Goal: Task Accomplishment & Management: Manage account settings

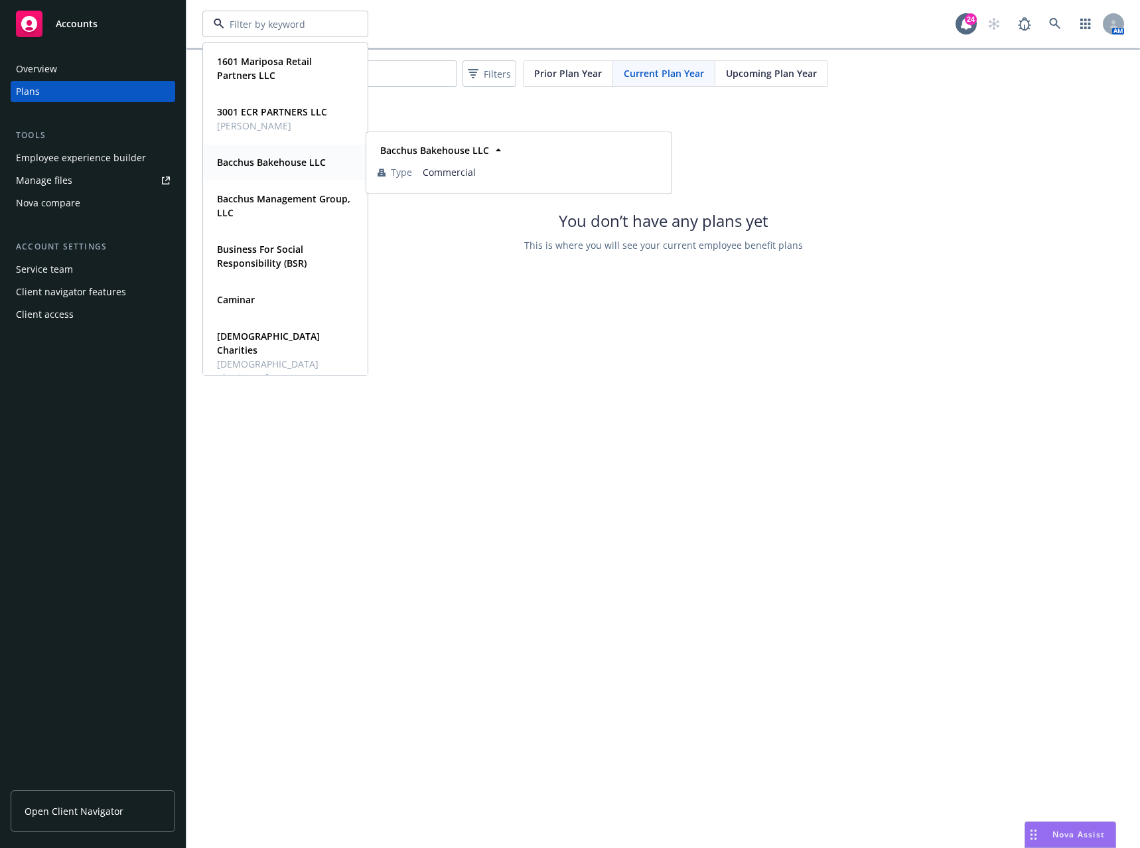
click at [300, 164] on strong "Bacchus Bakehouse LLC" at bounding box center [271, 162] width 109 height 13
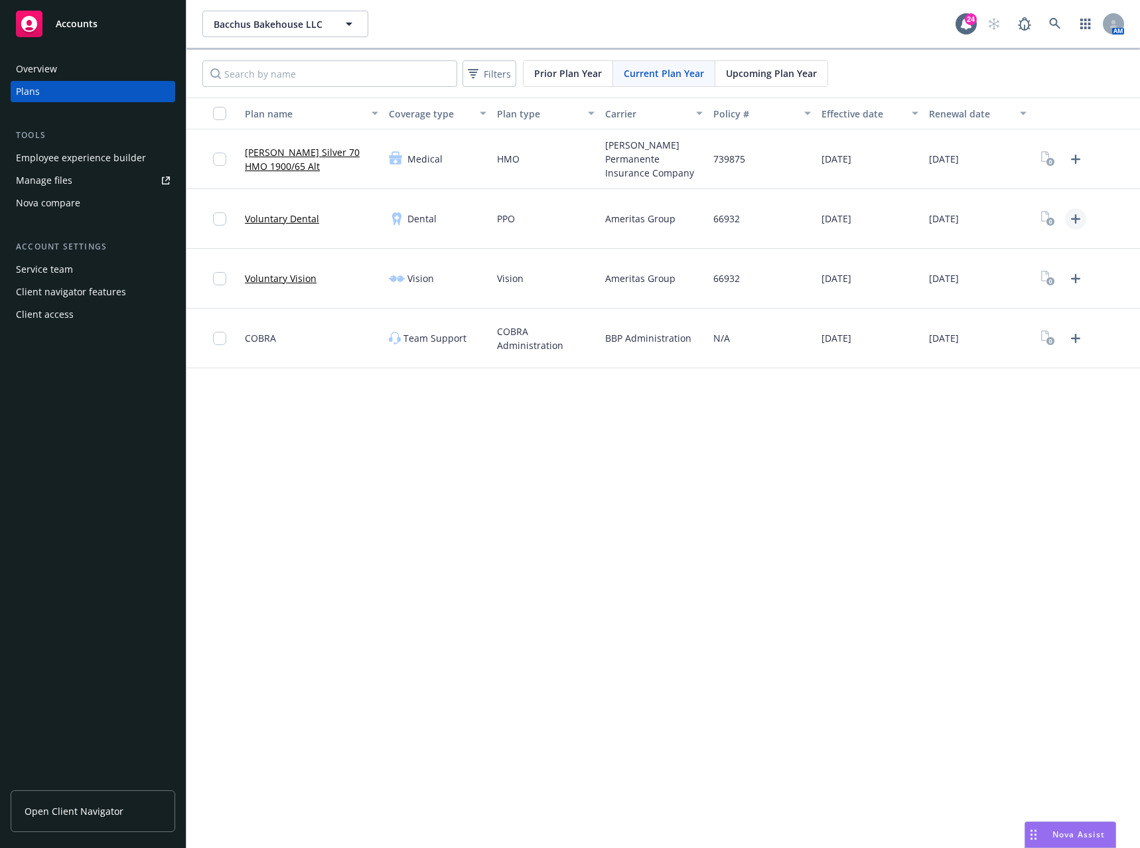
click at [1077, 212] on icon "Upload Plan Documents" at bounding box center [1076, 219] width 16 height 16
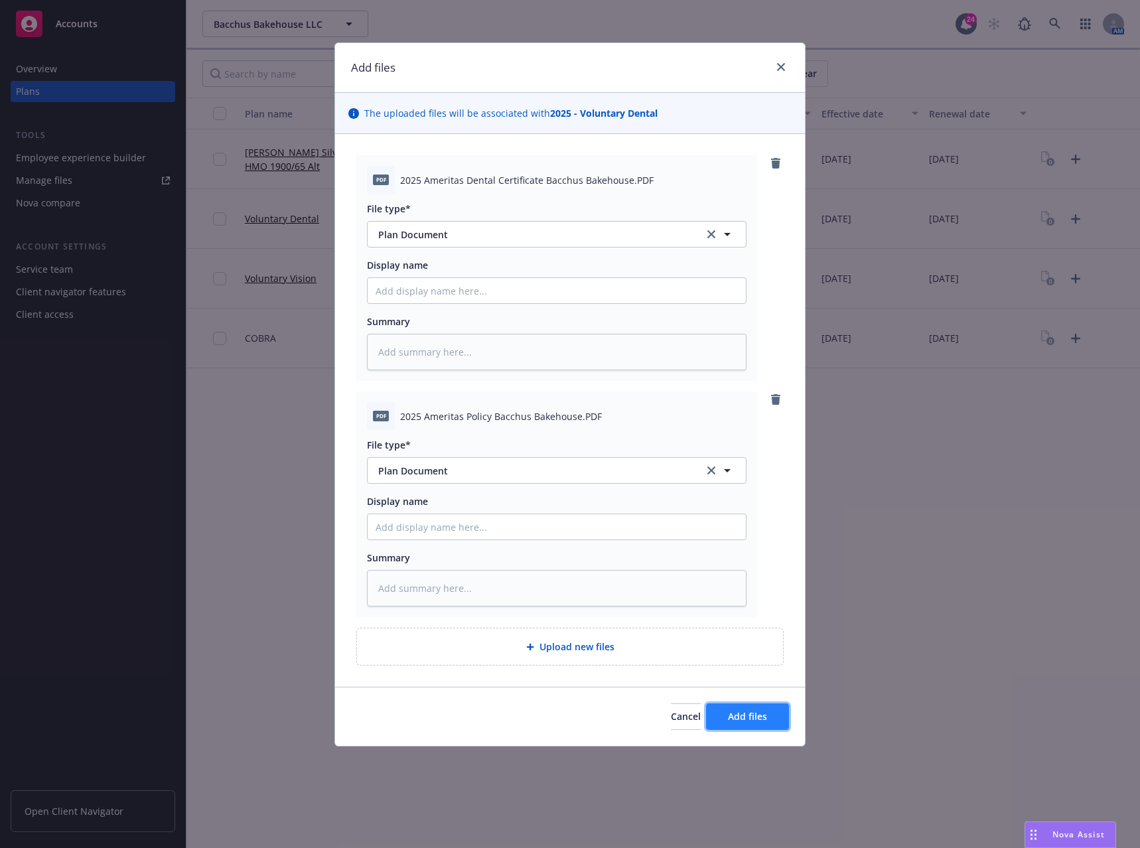
click at [738, 719] on span "Add files" at bounding box center [747, 716] width 39 height 13
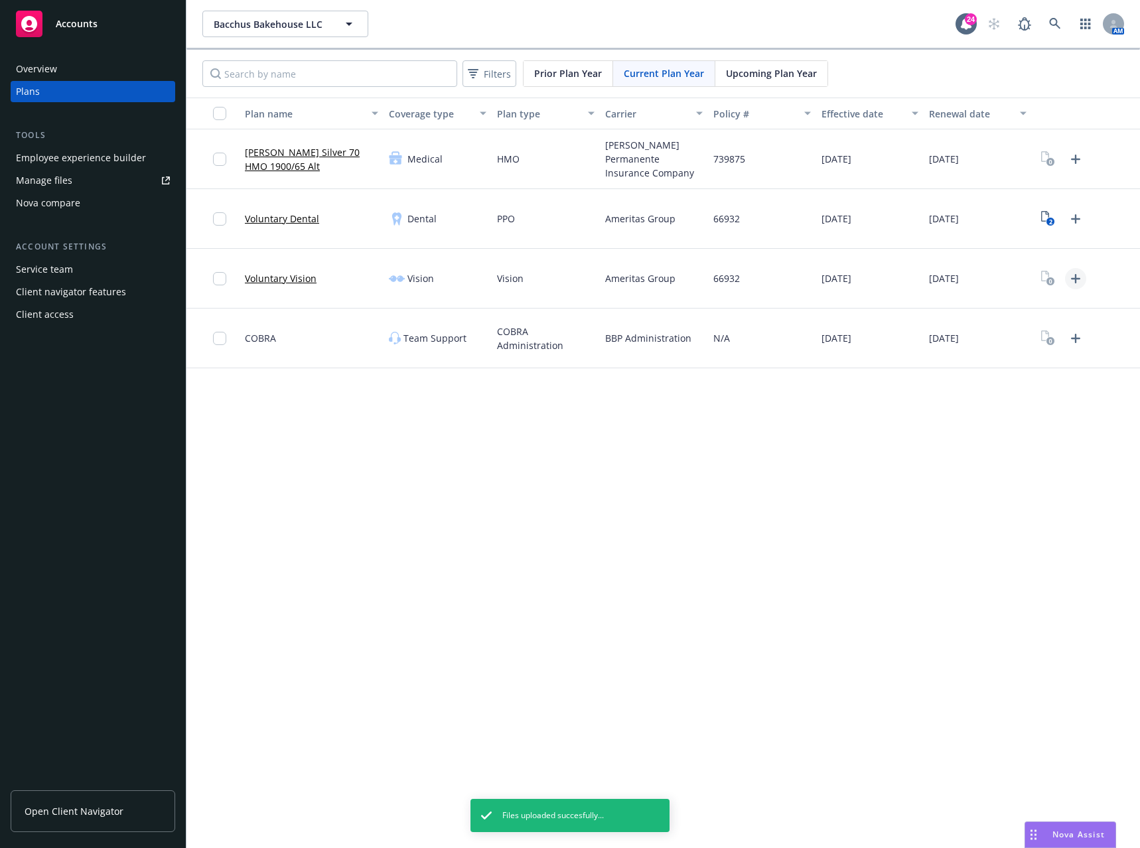
click at [1078, 279] on icon "Upload Plan Documents" at bounding box center [1075, 278] width 9 height 9
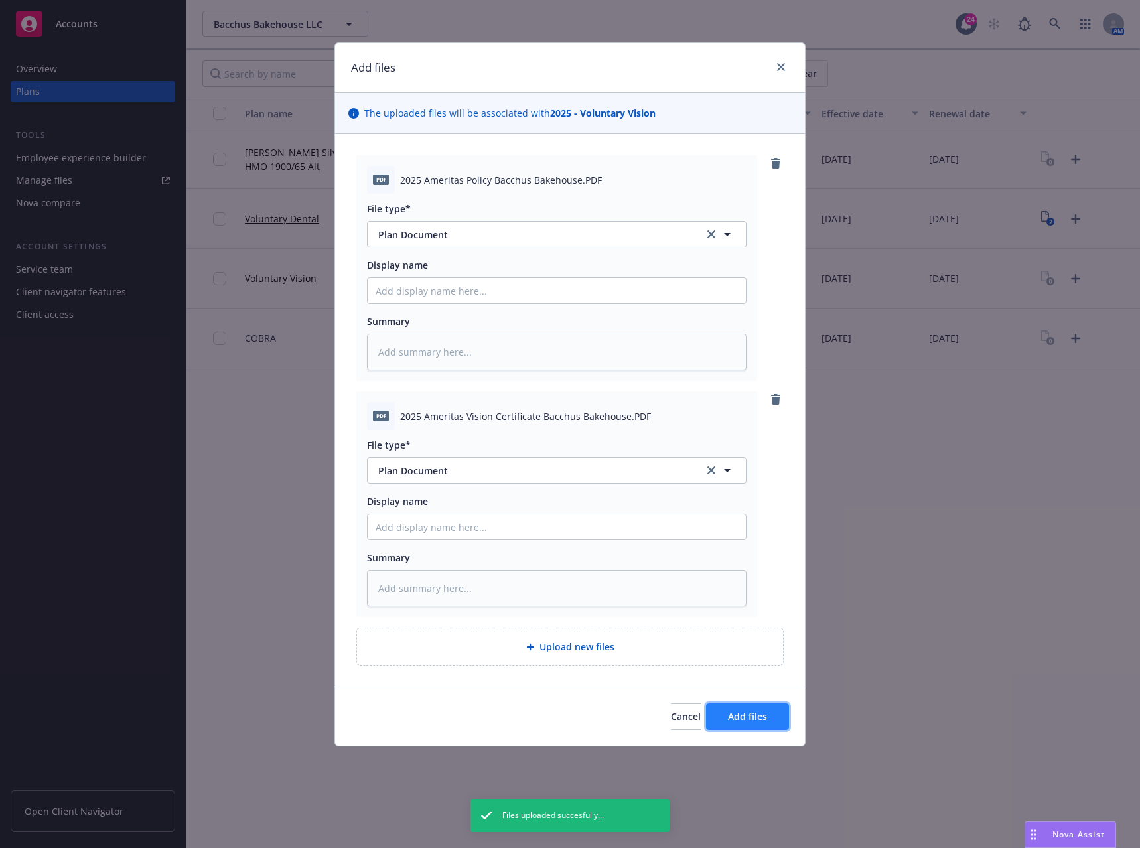
click at [738, 718] on span "Add files" at bounding box center [747, 716] width 39 height 13
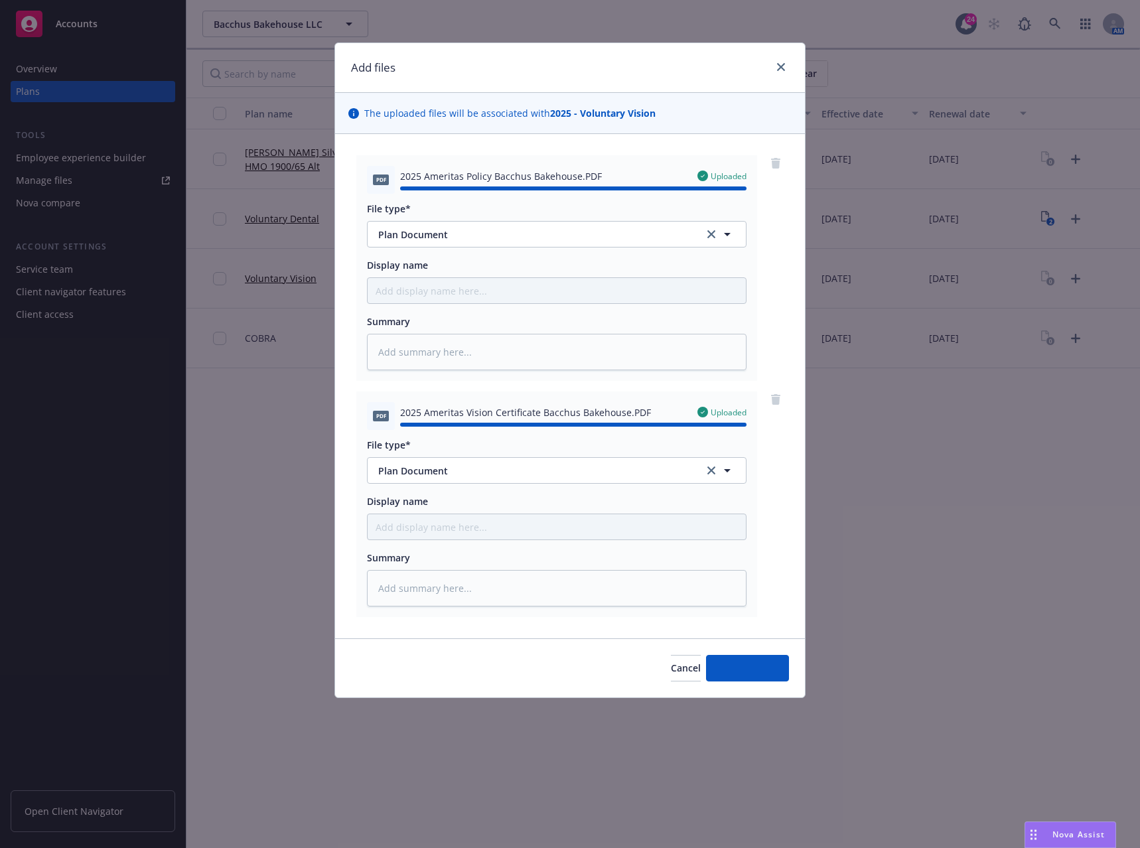
type textarea "x"
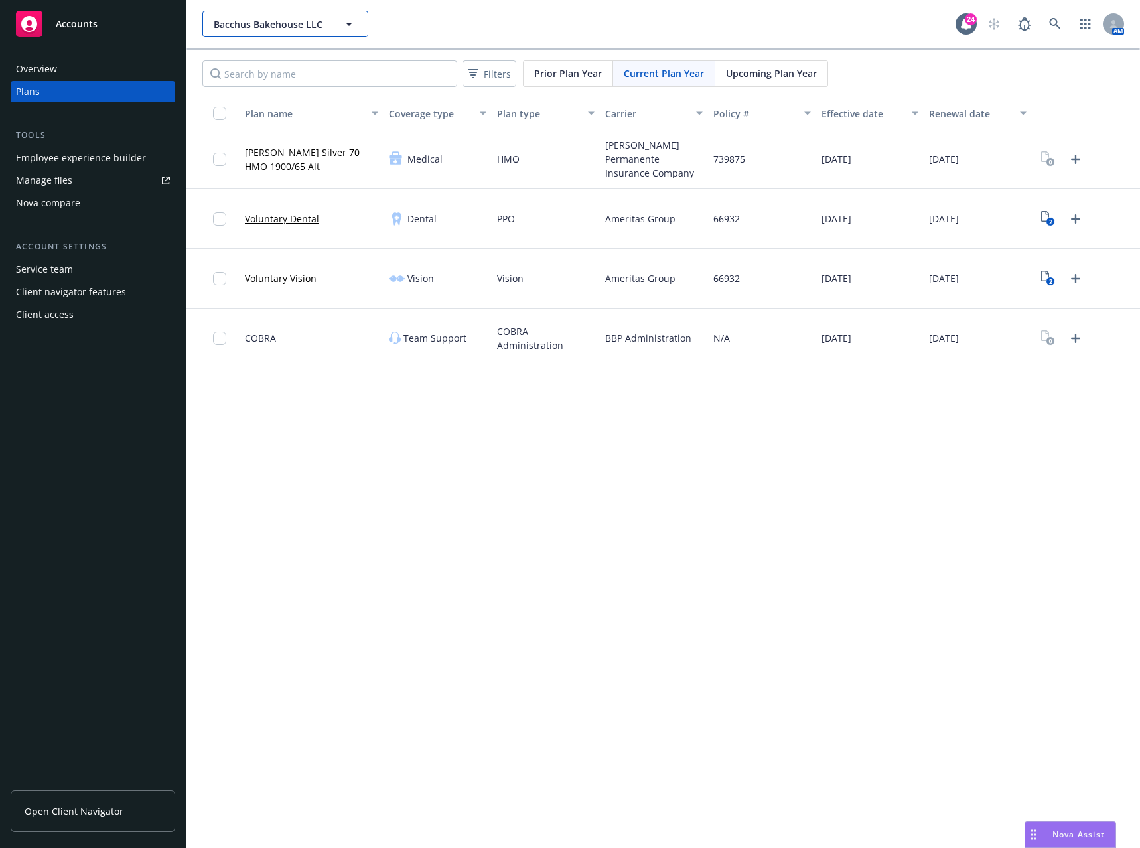
click at [357, 25] on button "Bacchus Bakehouse LLC" at bounding box center [285, 24] width 166 height 27
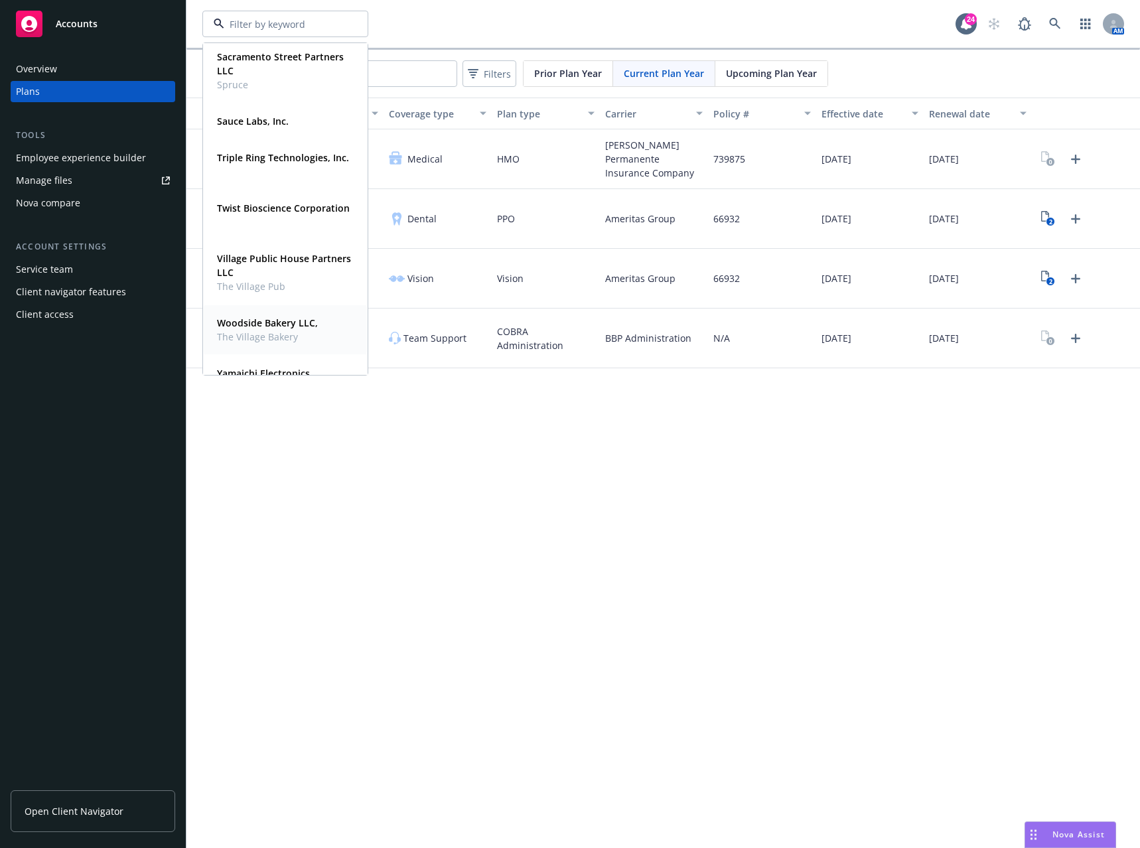
scroll to position [731, 0]
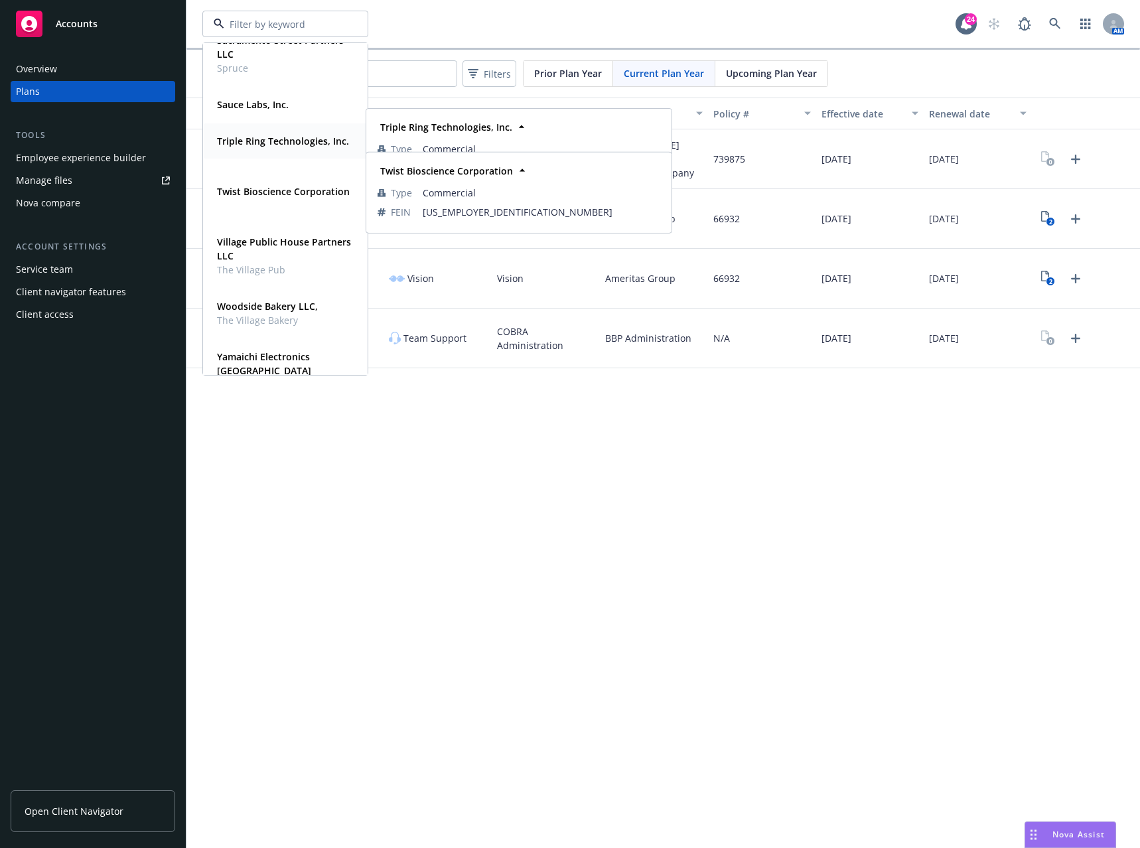
click at [273, 148] on span "Triple Ring Technologies, Inc." at bounding box center [283, 141] width 132 height 14
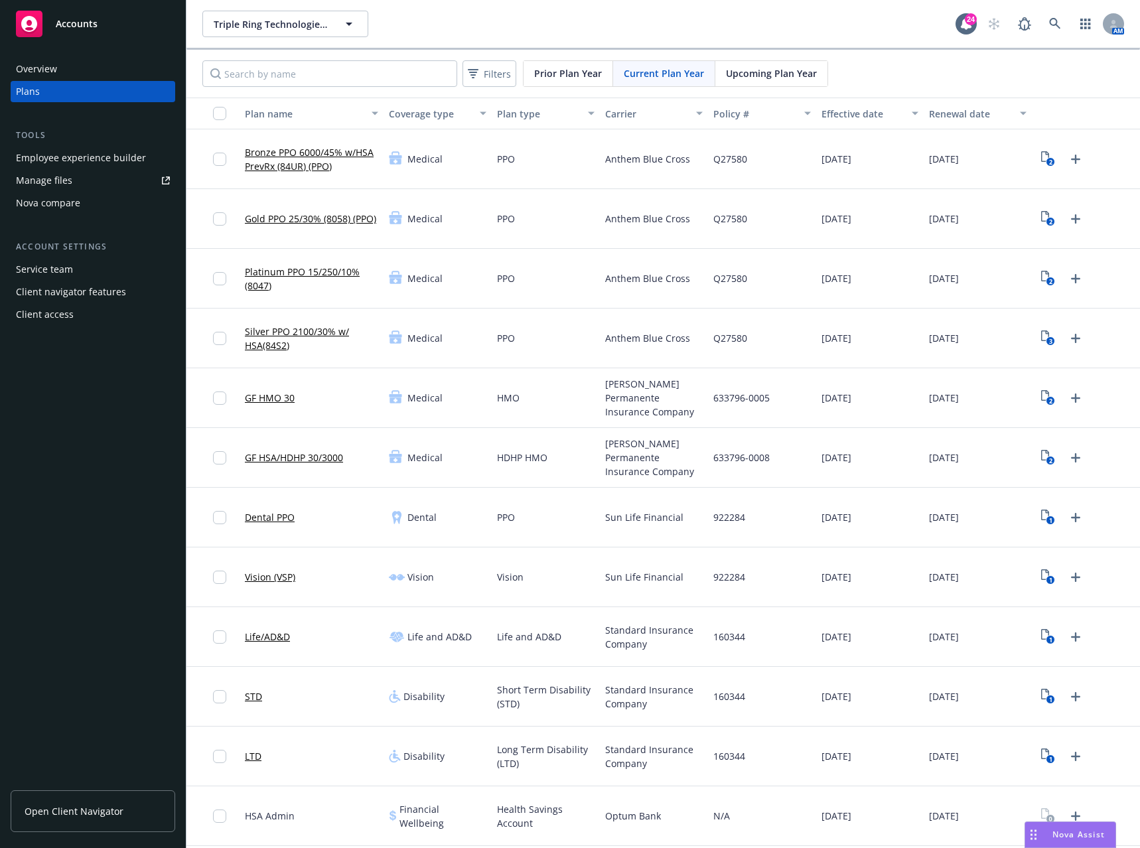
click at [129, 153] on div "Employee experience builder" at bounding box center [81, 157] width 130 height 21
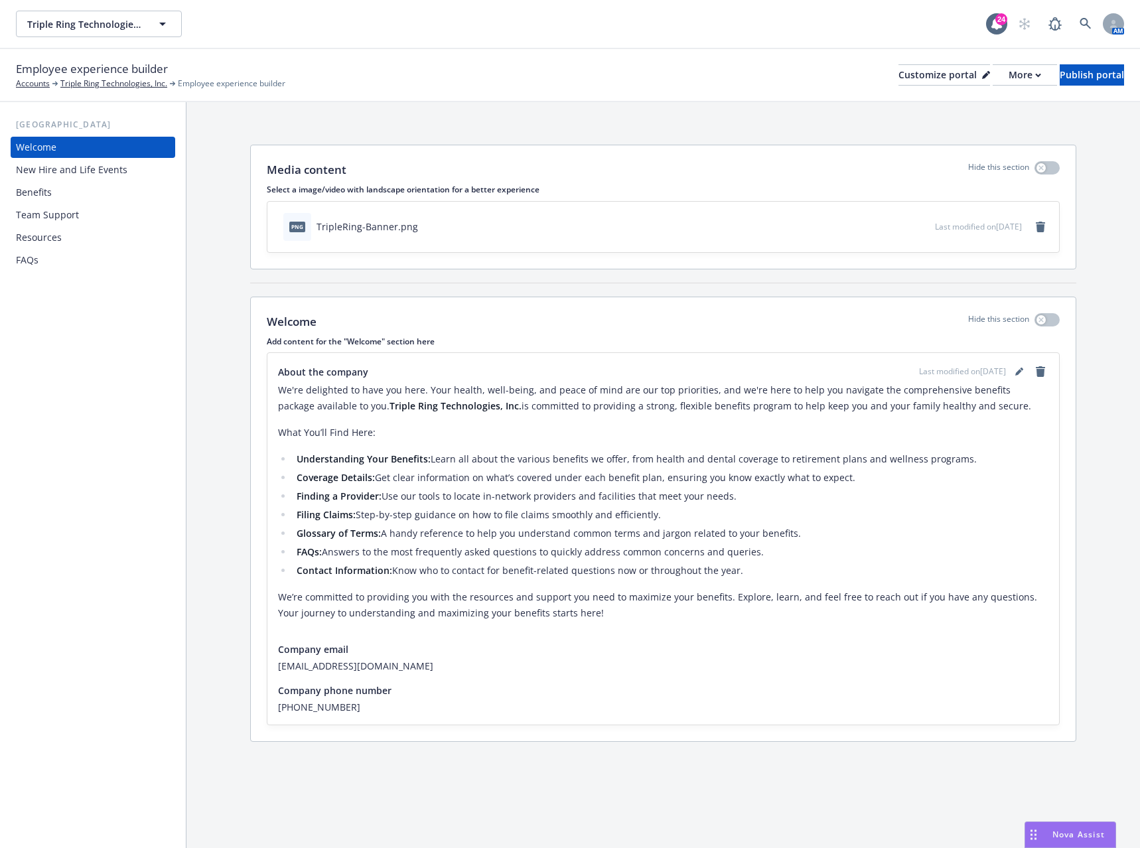
click at [62, 200] on div "Benefits" at bounding box center [93, 192] width 154 height 21
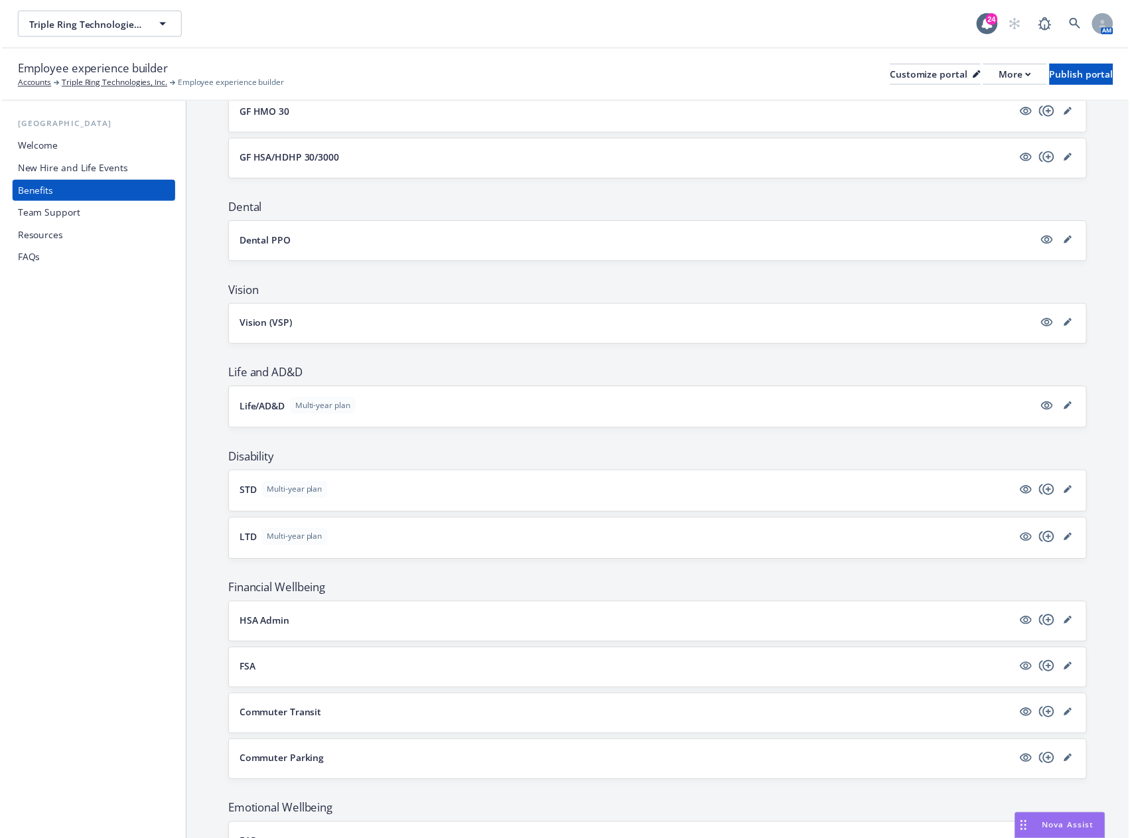
scroll to position [482, 0]
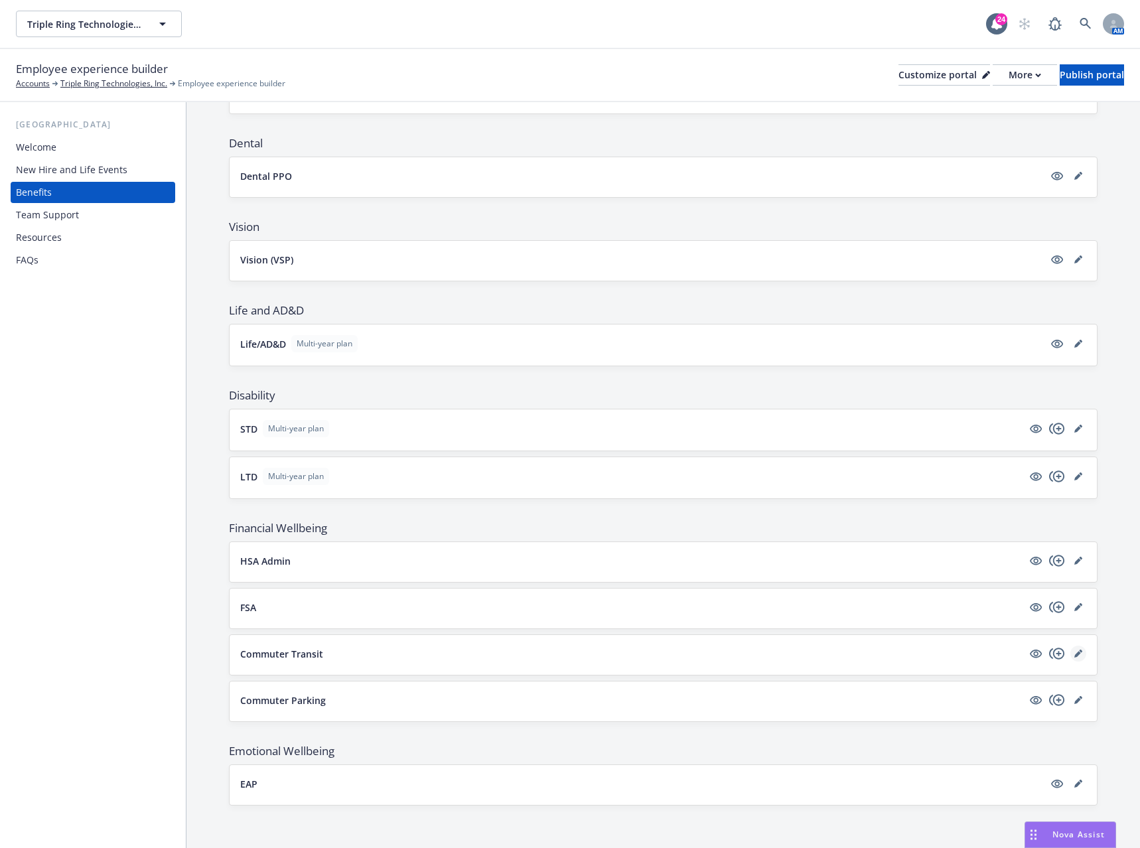
click at [1074, 654] on icon "editPencil" at bounding box center [1077, 654] width 7 height 7
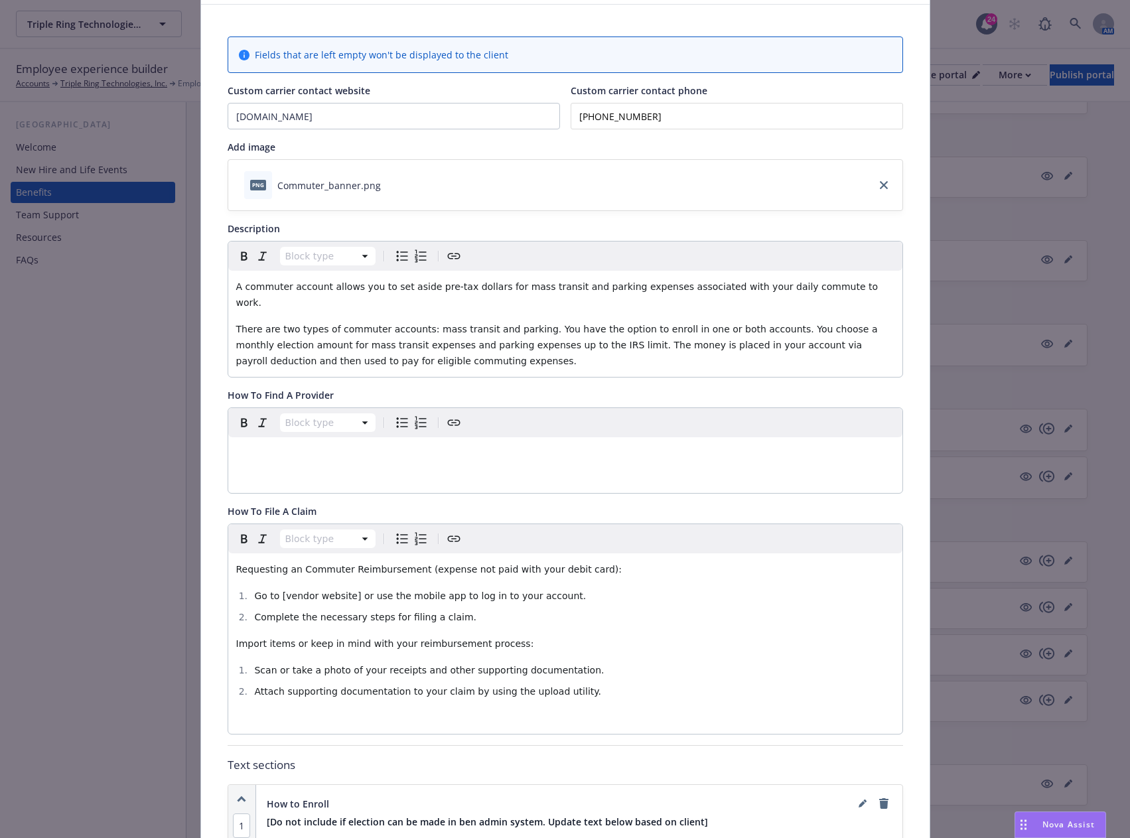
scroll to position [173, 0]
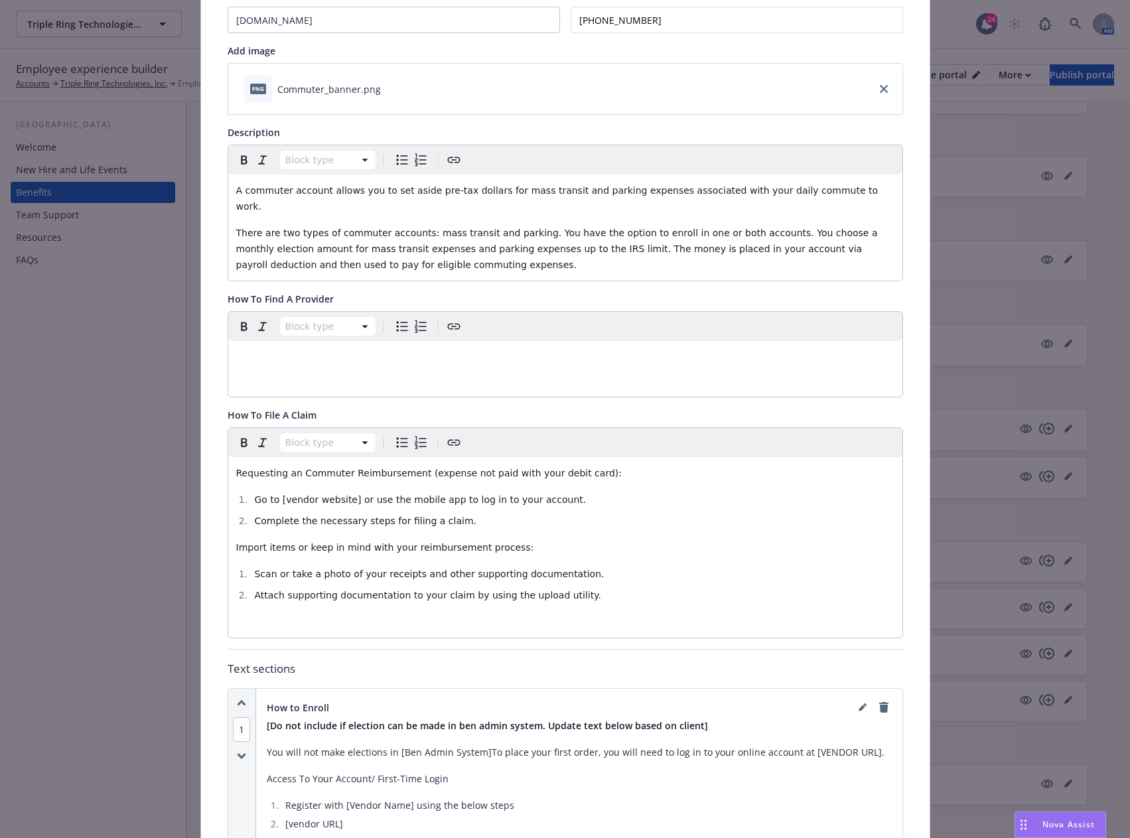
click at [618, 570] on ol "Scan or take a photo of your receipts and other supporting documentation. Attac…" at bounding box center [565, 584] width 658 height 37
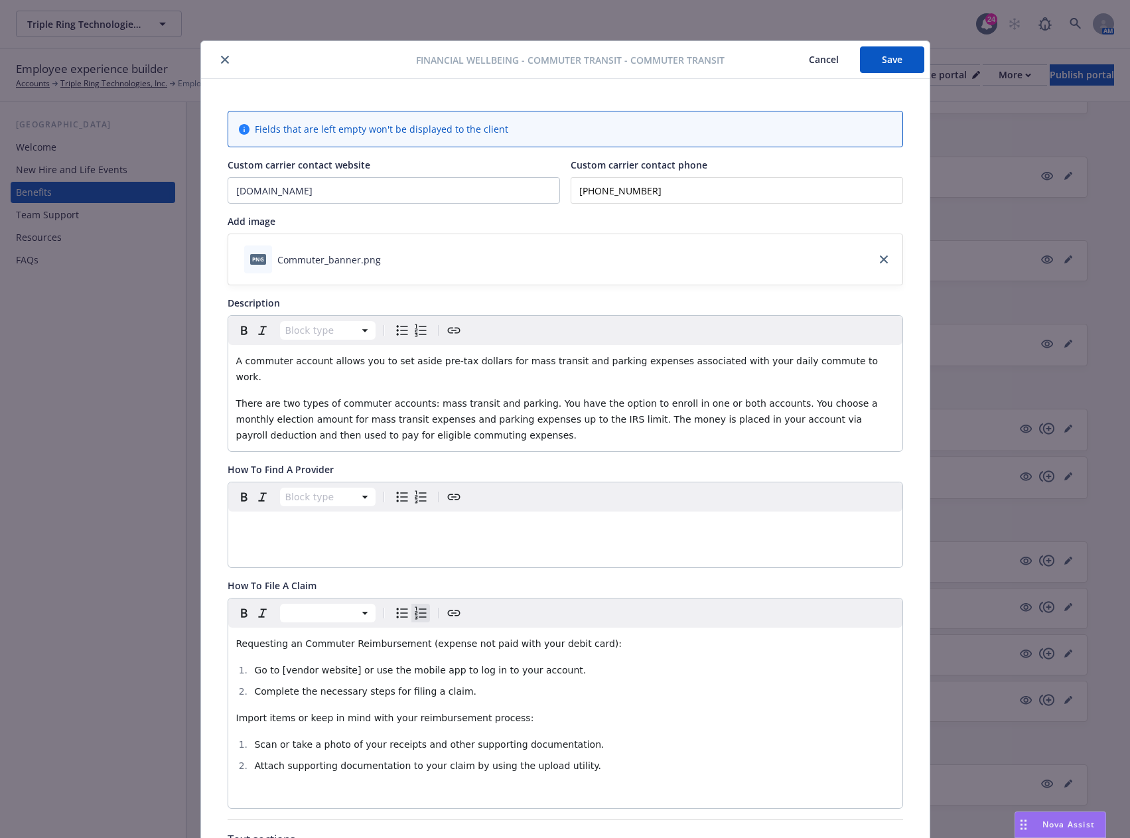
scroll to position [0, 0]
click at [221, 62] on icon "close" at bounding box center [225, 62] width 8 height 8
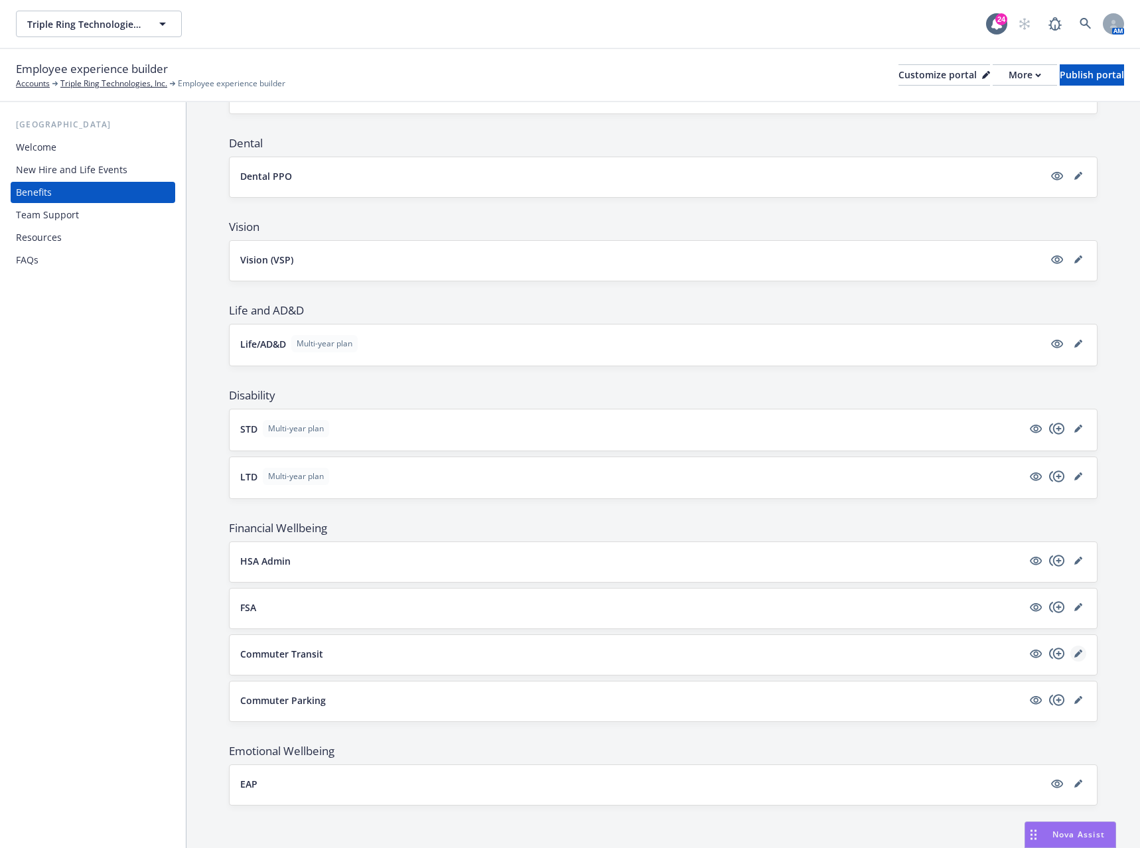
click at [1074, 650] on icon "editPencil" at bounding box center [1078, 654] width 8 height 8
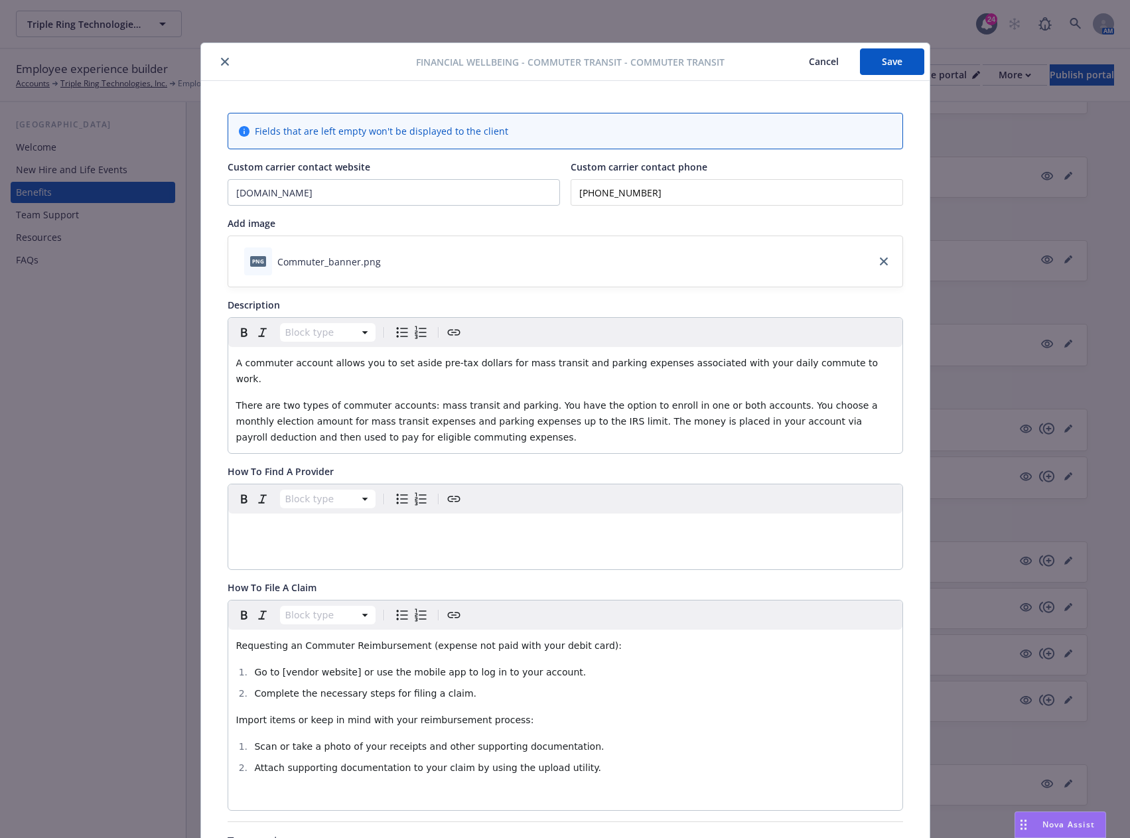
scroll to position [40, 0]
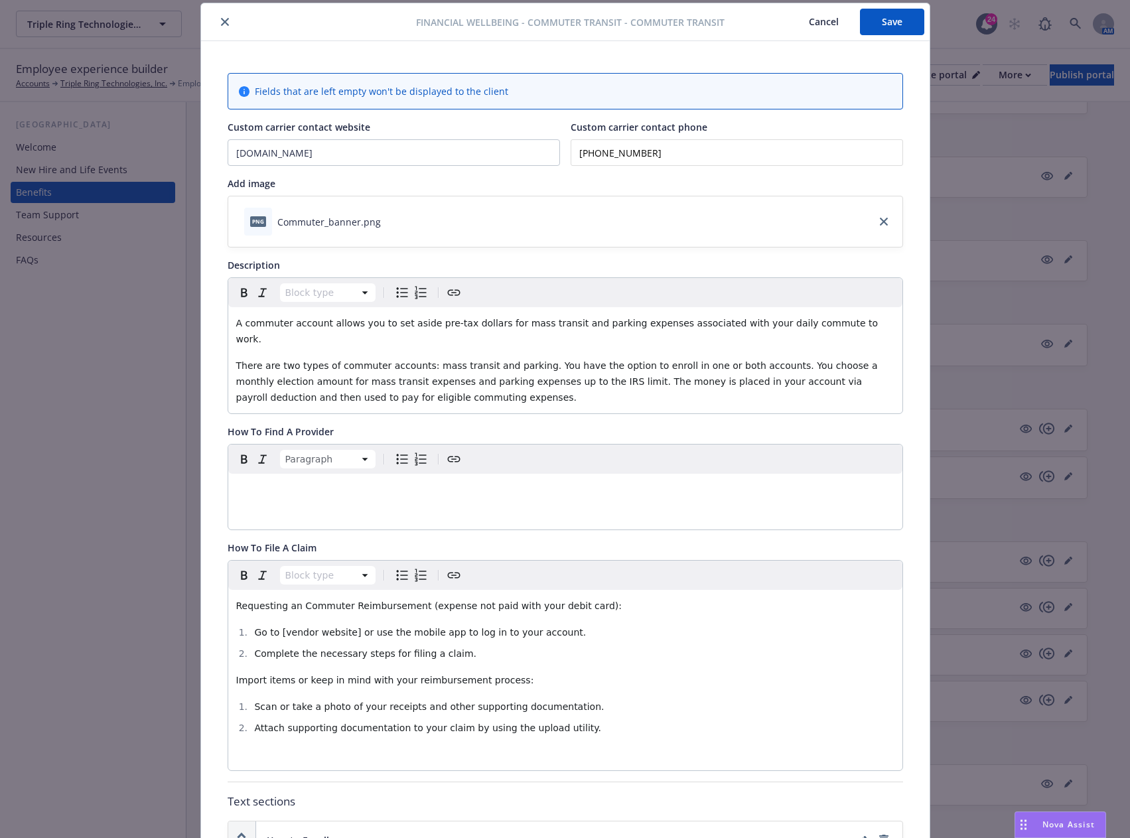
click at [334, 482] on p "editable markdown" at bounding box center [565, 490] width 658 height 16
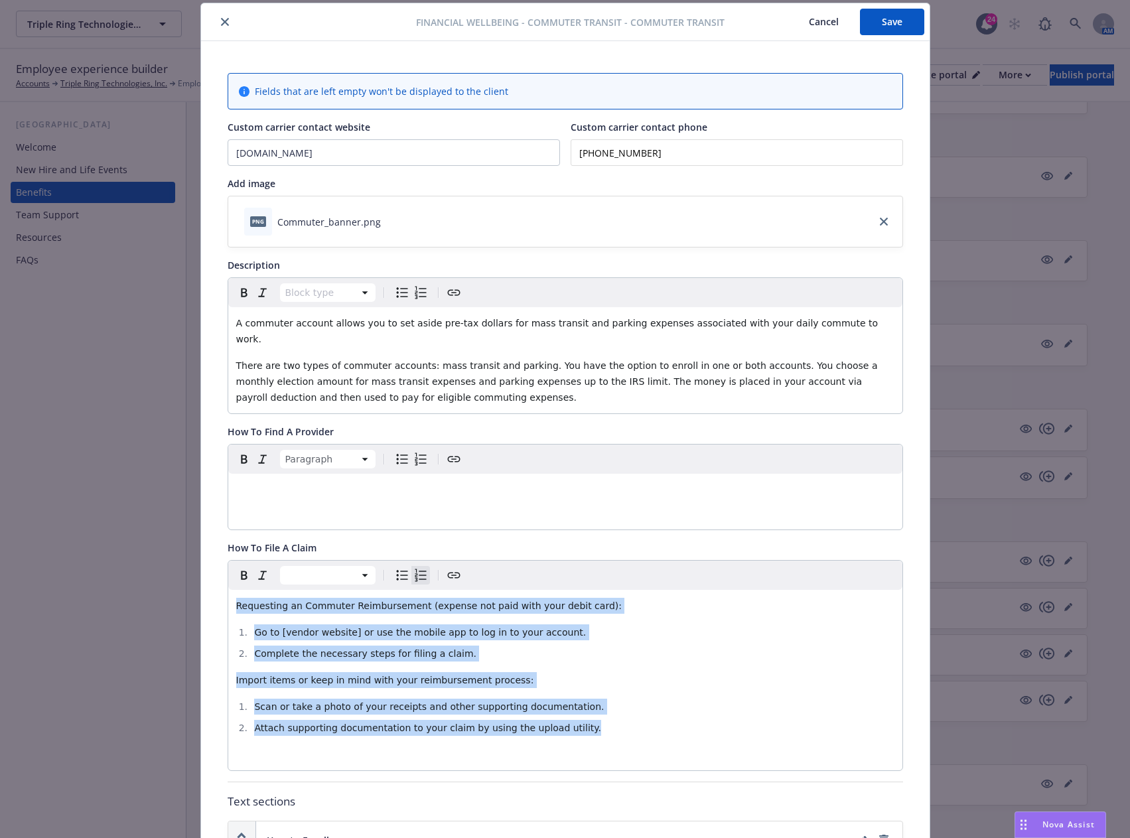
drag, startPoint x: 567, startPoint y: 715, endPoint x: 222, endPoint y: 577, distance: 371.4
click at [228, 577] on div "Requesting an Commuter Reimbursement (expense not paid with your debit card): G…" at bounding box center [565, 665] width 675 height 211
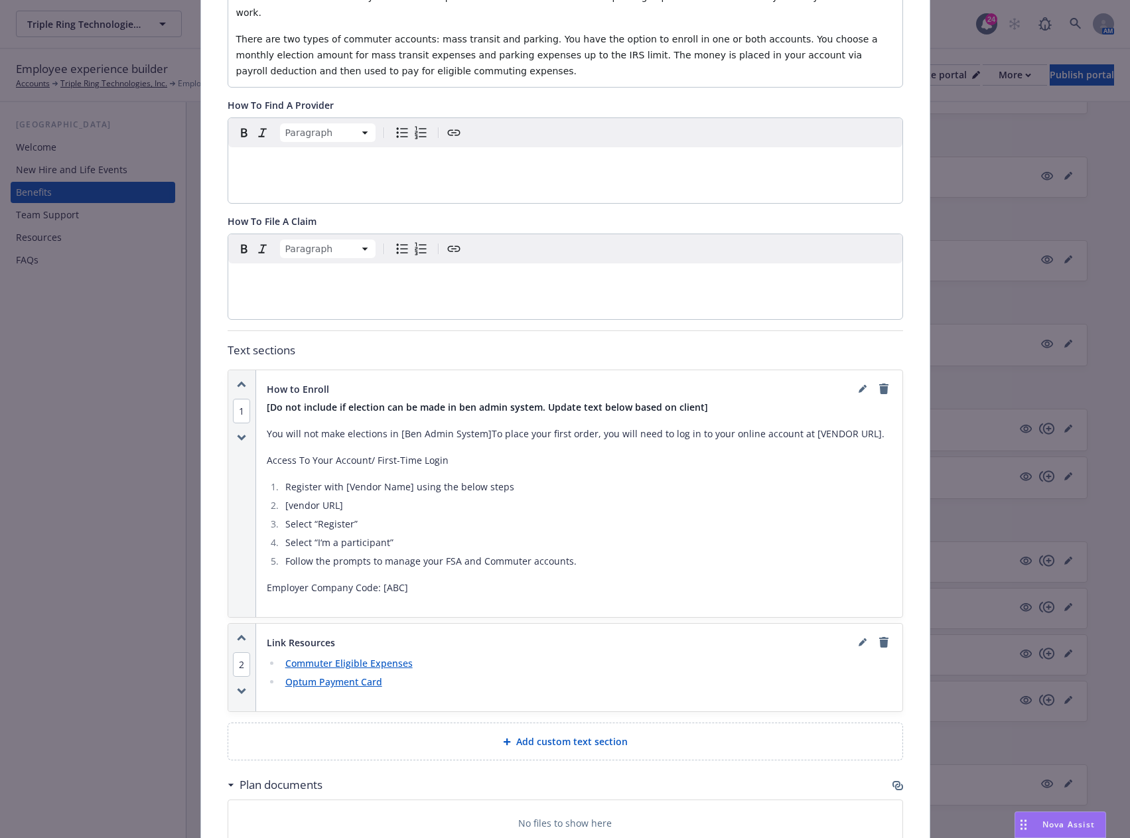
scroll to position [372, 0]
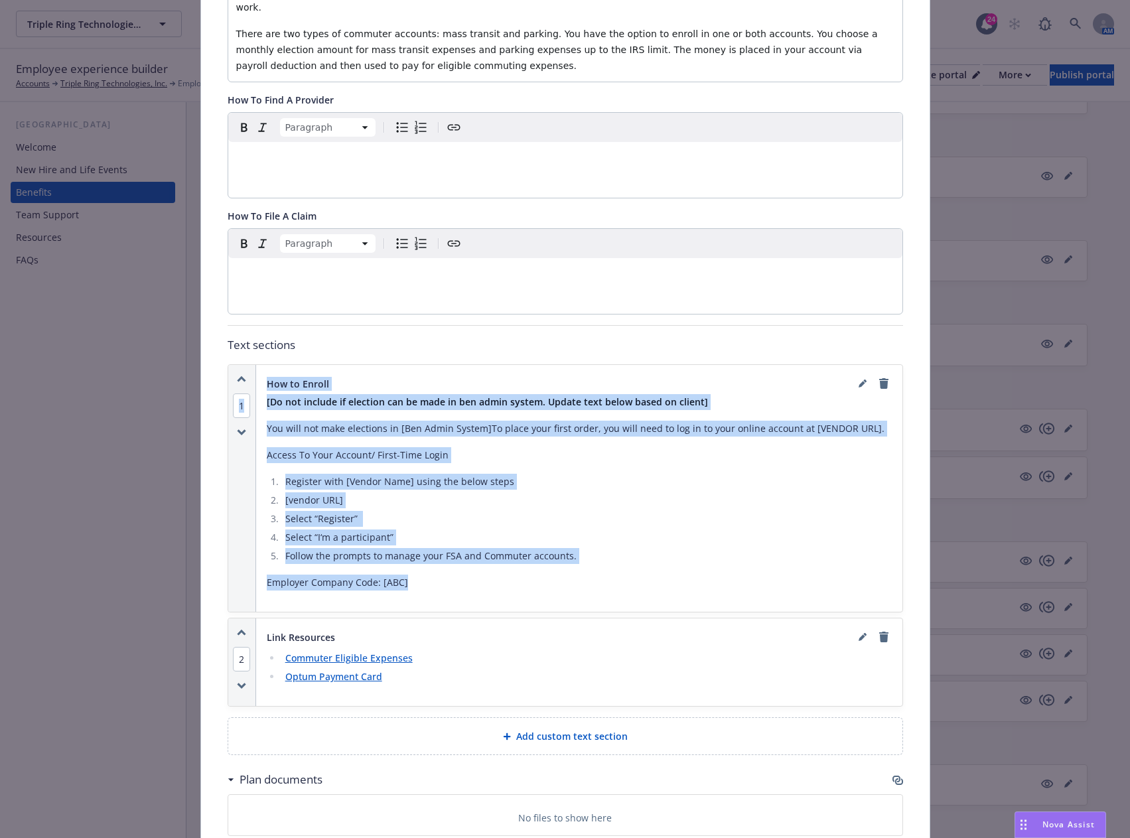
drag, startPoint x: 428, startPoint y: 565, endPoint x: 227, endPoint y: 373, distance: 278.3
click at [220, 373] on div "Fields that are left empty won't be displayed to the client Custom carrier cont…" at bounding box center [565, 398] width 729 height 1379
click at [880, 378] on icon "remove" at bounding box center [883, 383] width 9 height 11
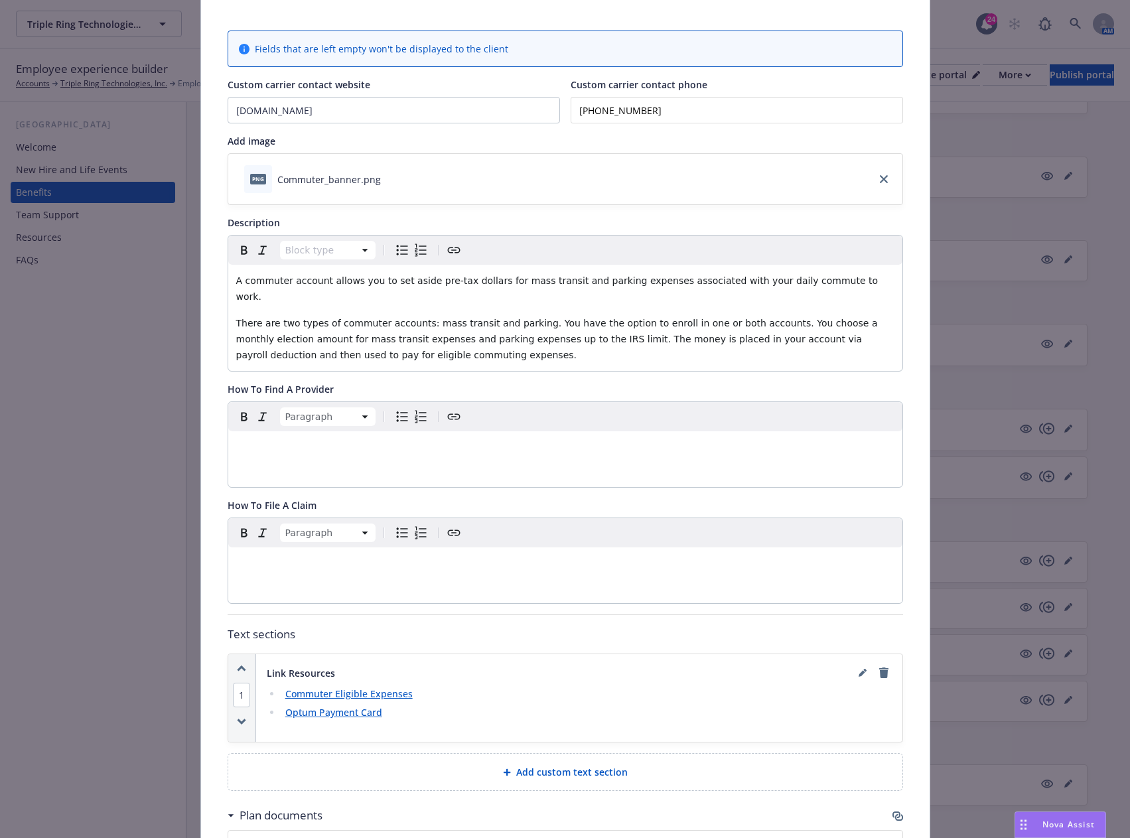
scroll to position [0, 0]
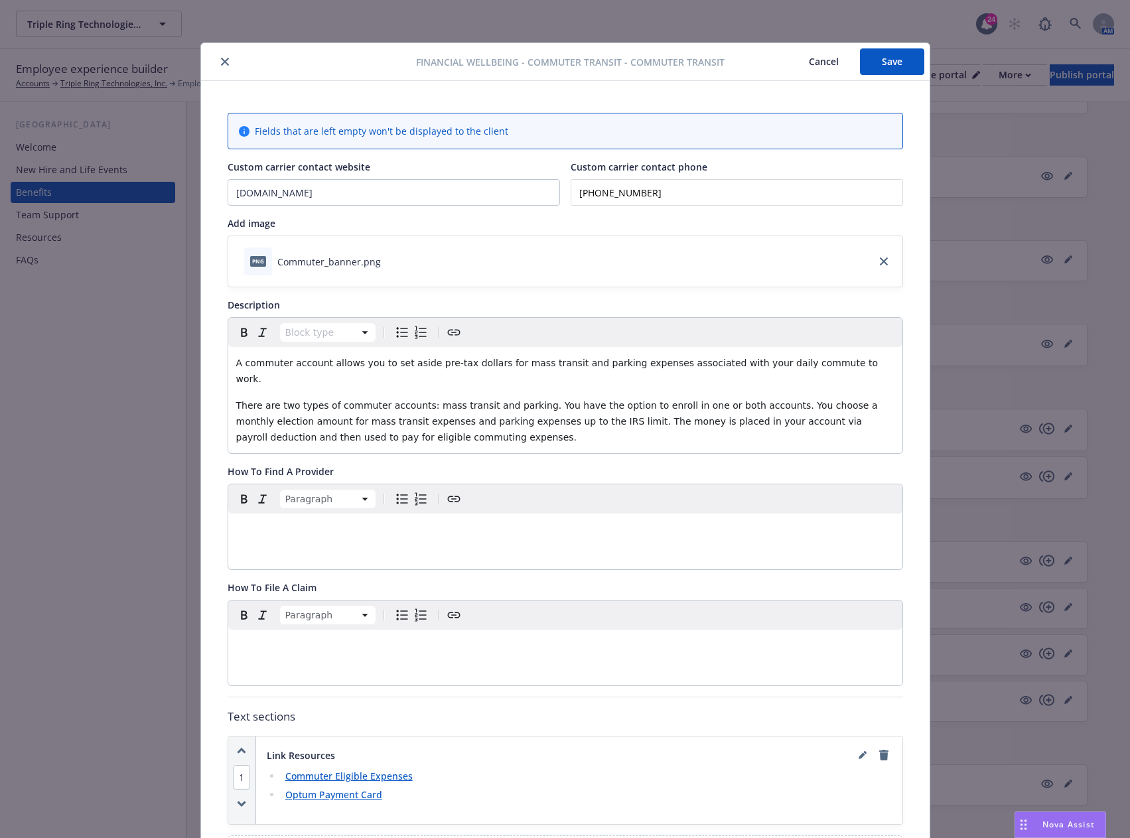
click at [888, 60] on button "Save" at bounding box center [892, 61] width 64 height 27
click at [213, 55] on div at bounding box center [311, 62] width 210 height 16
click at [221, 64] on icon "close" at bounding box center [225, 62] width 8 height 8
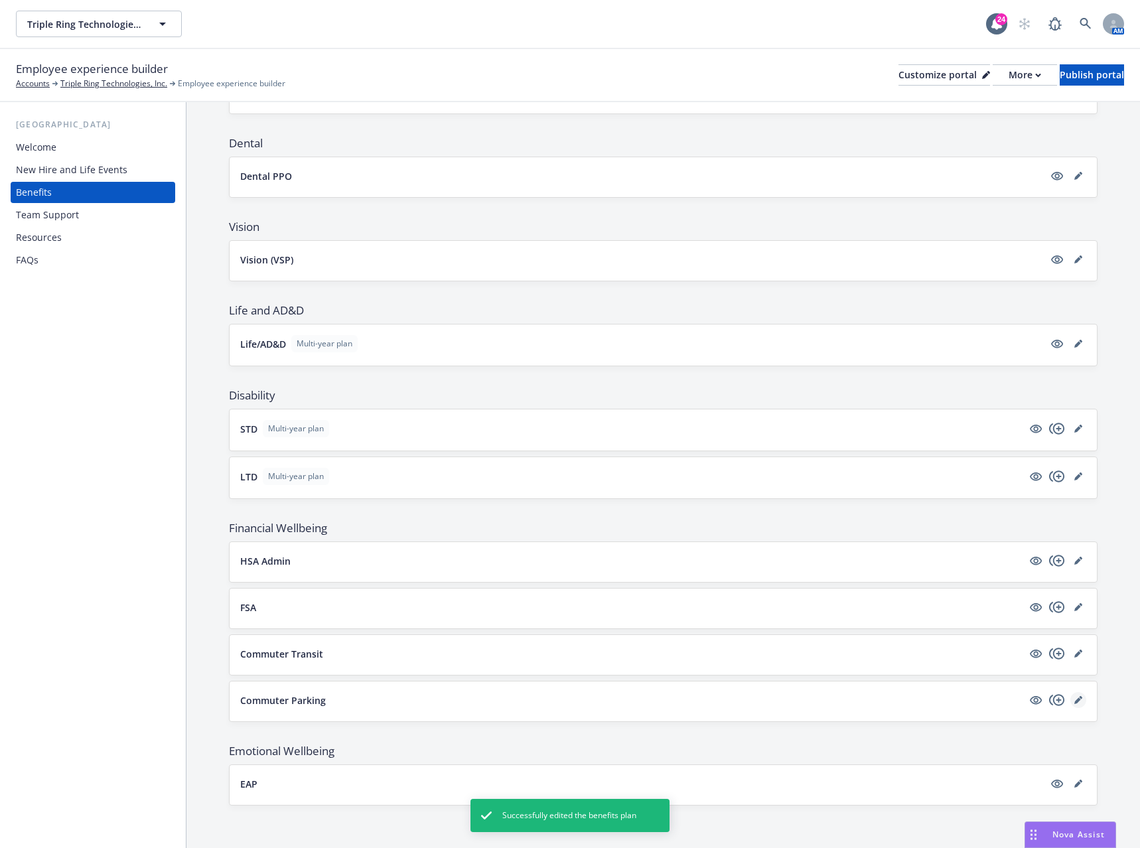
click at [1074, 702] on icon "editPencil" at bounding box center [1077, 700] width 7 height 7
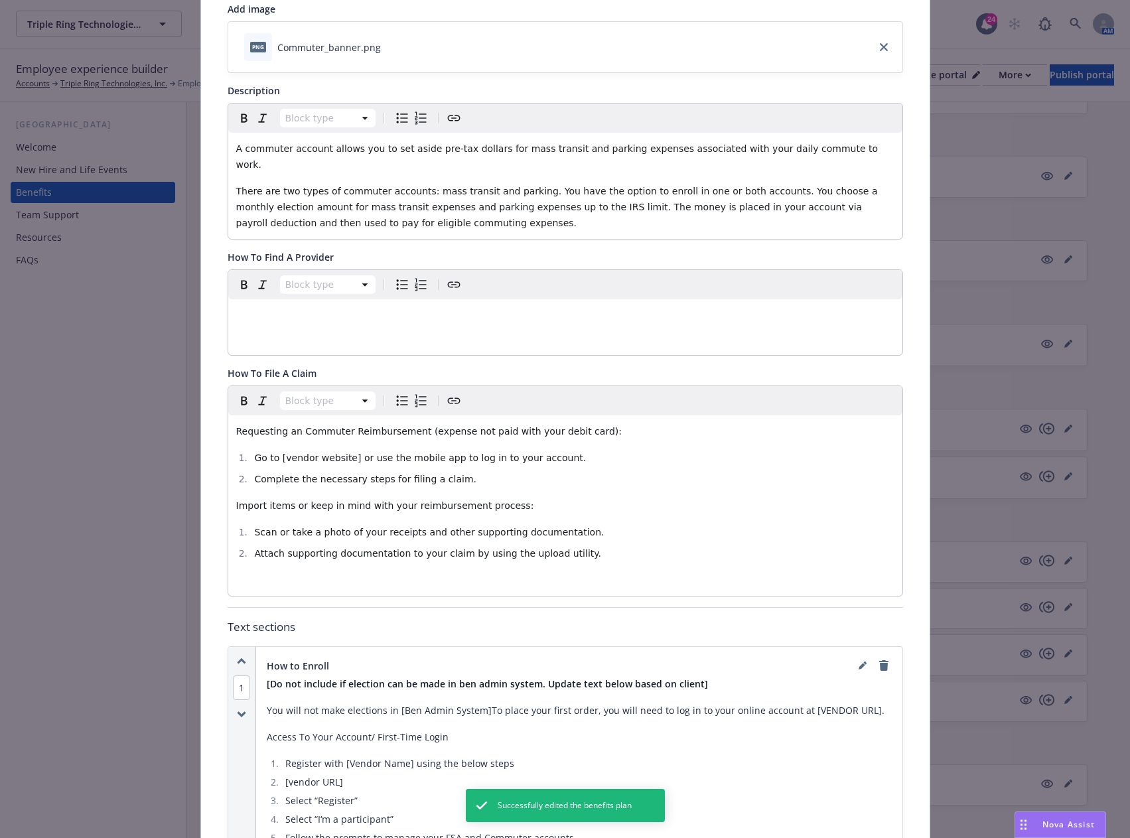
scroll to position [239, 0]
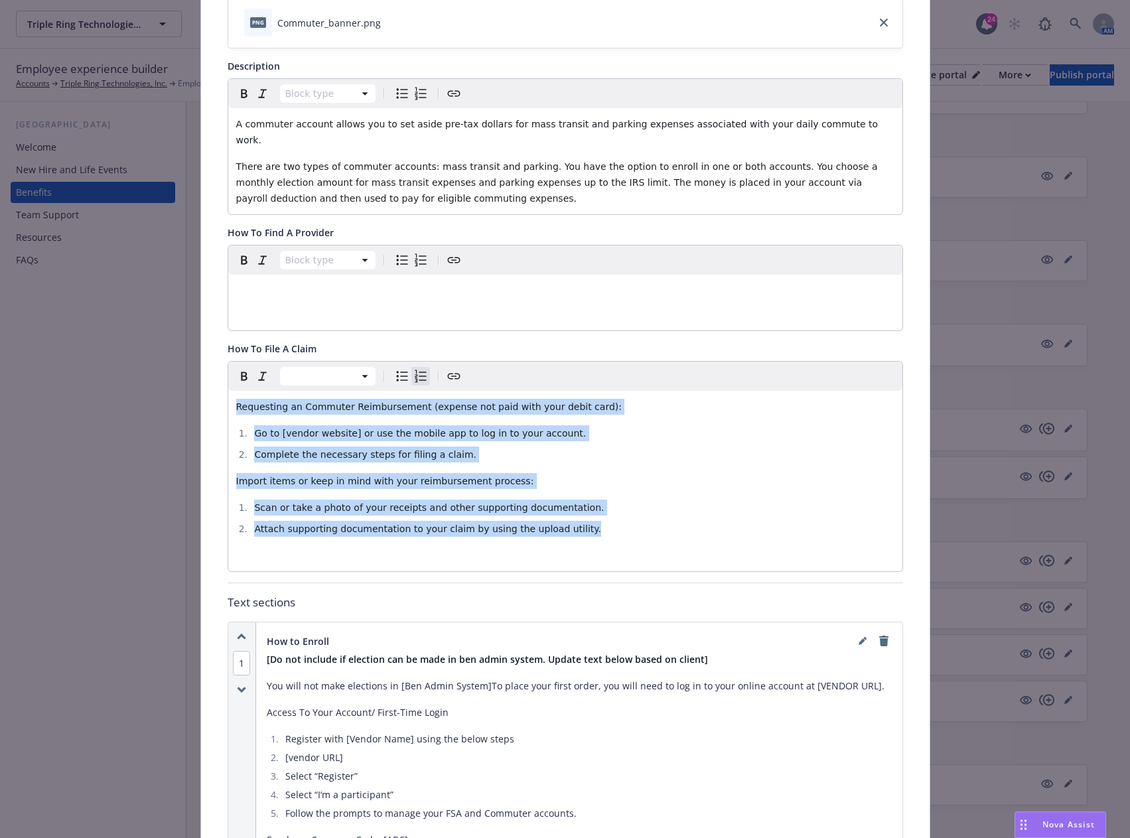
drag, startPoint x: 563, startPoint y: 520, endPoint x: 171, endPoint y: 384, distance: 415.1
click at [171, 384] on div "Financial Wellbeing - Commuter Parking - Commuter Parking Cancel Save Fields th…" at bounding box center [565, 419] width 1130 height 838
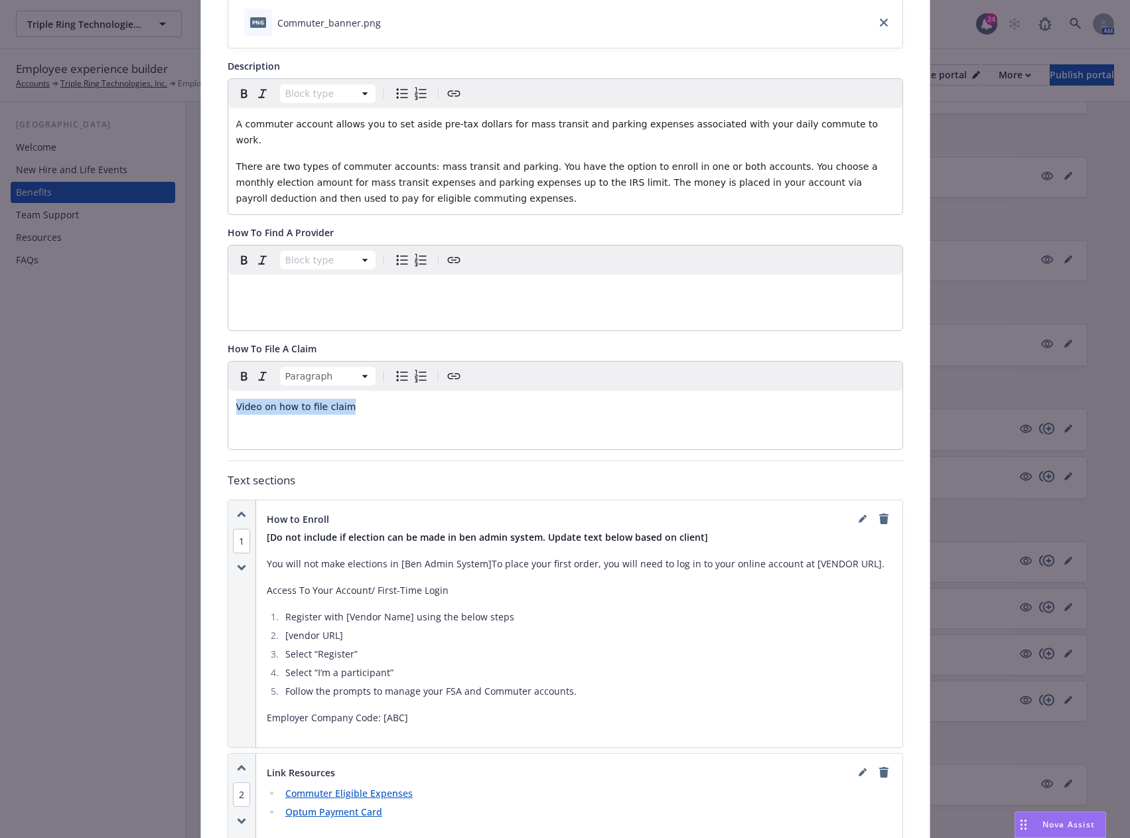
drag, startPoint x: 338, startPoint y: 391, endPoint x: 224, endPoint y: 386, distance: 114.2
click at [228, 391] on div "Video on how to file claim" at bounding box center [565, 420] width 674 height 58
click at [448, 368] on icon "Create link" at bounding box center [454, 376] width 16 height 16
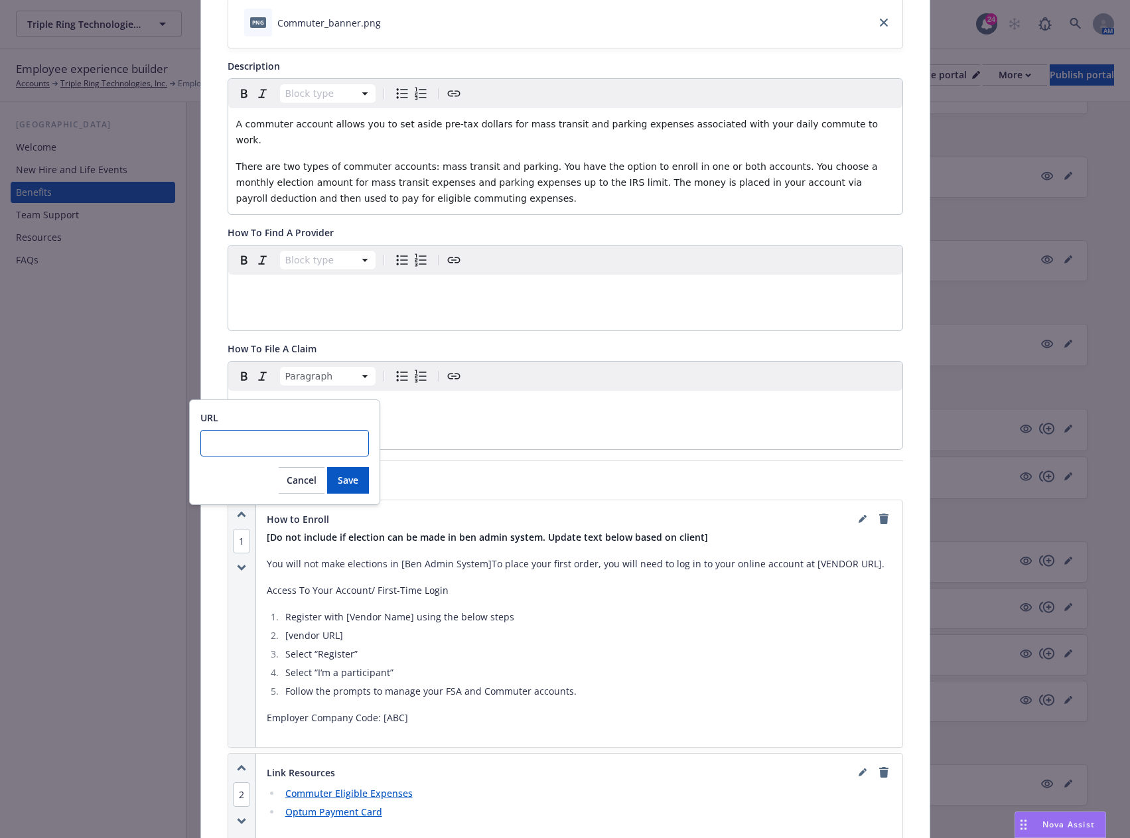
click at [222, 443] on input "URL" at bounding box center [284, 443] width 169 height 27
paste input "https://www.optum.com/en/library/page.hub5.file-claim.html"
type input "https://www.optum.com/en/library/page.hub5.file-claim.html"
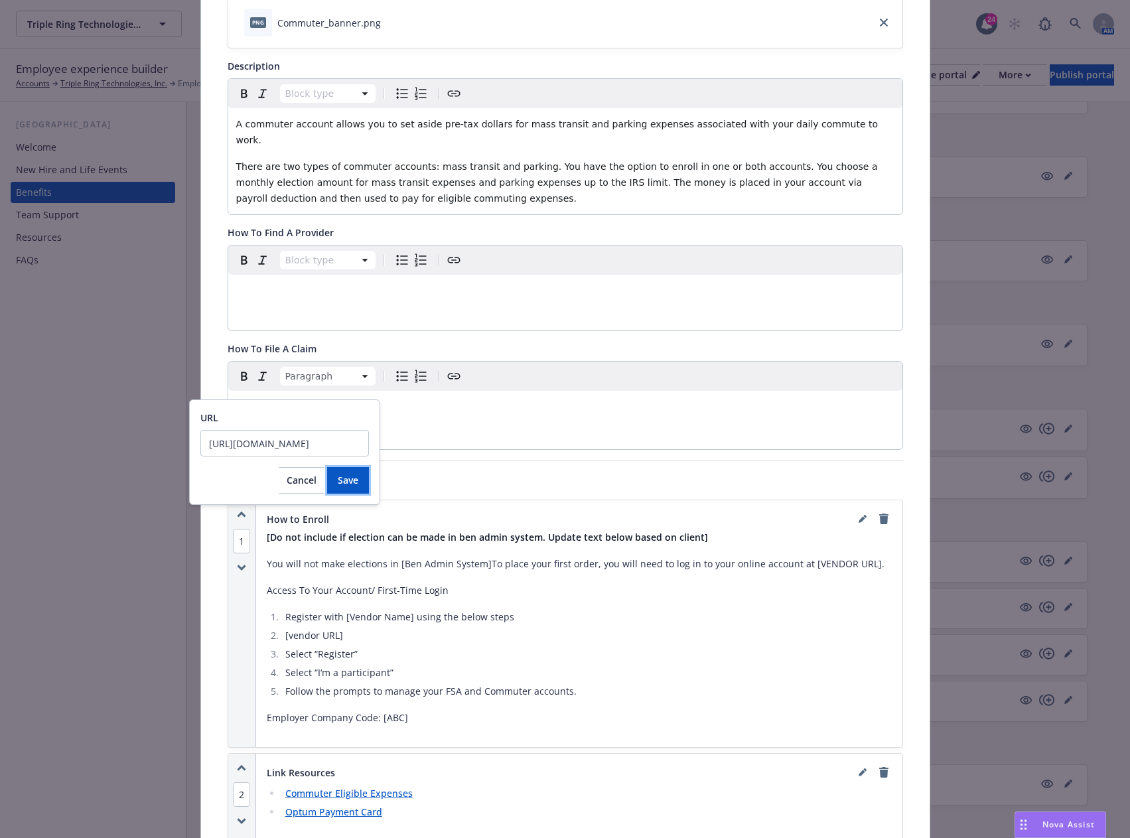
click at [348, 482] on span "Save" at bounding box center [348, 480] width 21 height 13
click at [494, 425] on p "editable markdown" at bounding box center [565, 433] width 658 height 16
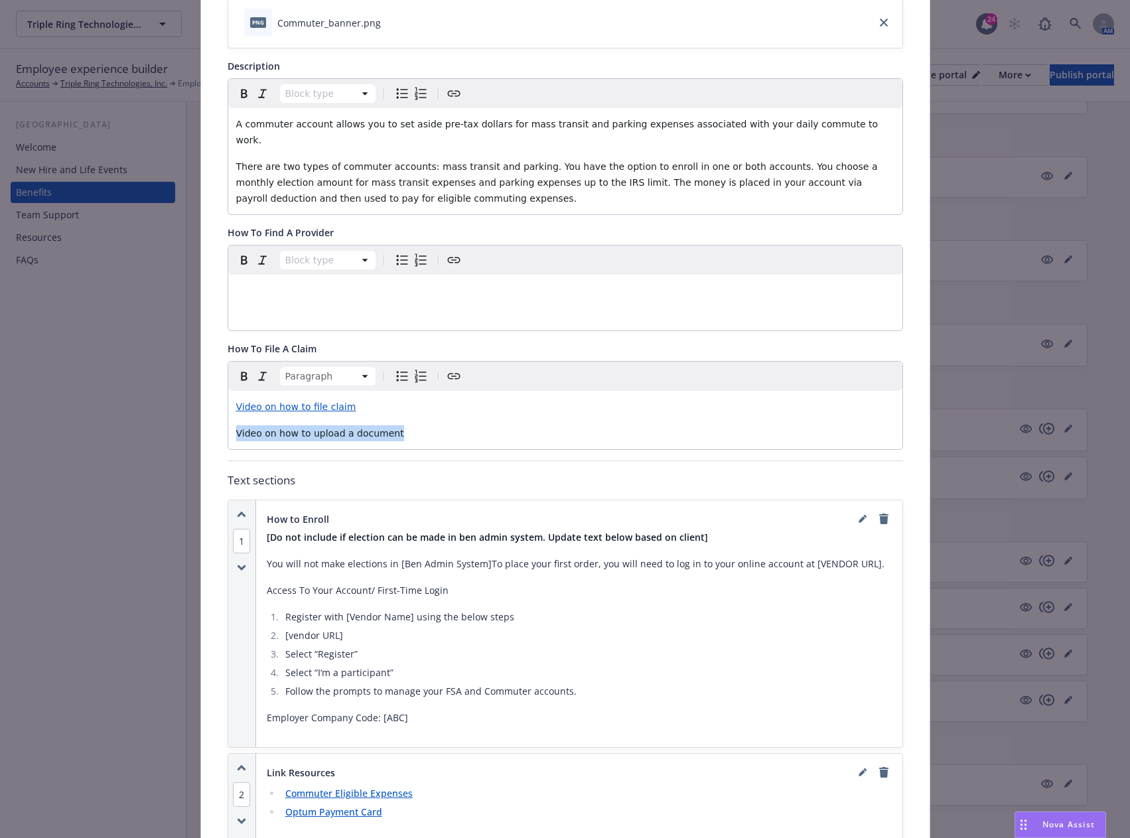
drag, startPoint x: 372, startPoint y: 415, endPoint x: 225, endPoint y: 413, distance: 146.7
click at [228, 413] on div "Video on how to file claim Video on how to upload a document" at bounding box center [565, 420] width 674 height 58
click at [449, 368] on icon "Create link" at bounding box center [454, 376] width 16 height 16
click at [260, 476] on input "URL" at bounding box center [306, 469] width 169 height 27
paste input "https://www.optum.com/en/library/page.hub5.upload-receipt.html"
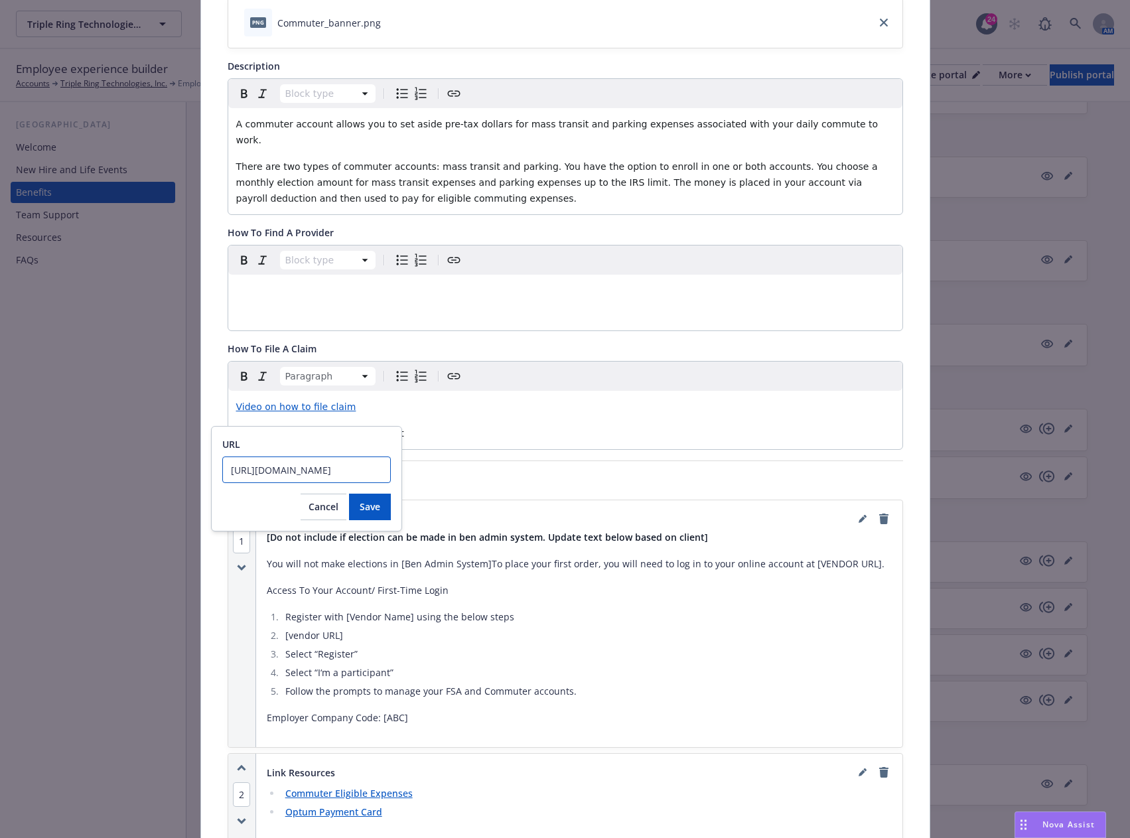
scroll to position [0, 137]
type input "https://www.optum.com/en/library/page.hub5.upload-receipt.html"
click at [376, 504] on span "Save" at bounding box center [370, 506] width 21 height 13
click at [352, 342] on div "How To File A Claim" at bounding box center [565, 349] width 675 height 14
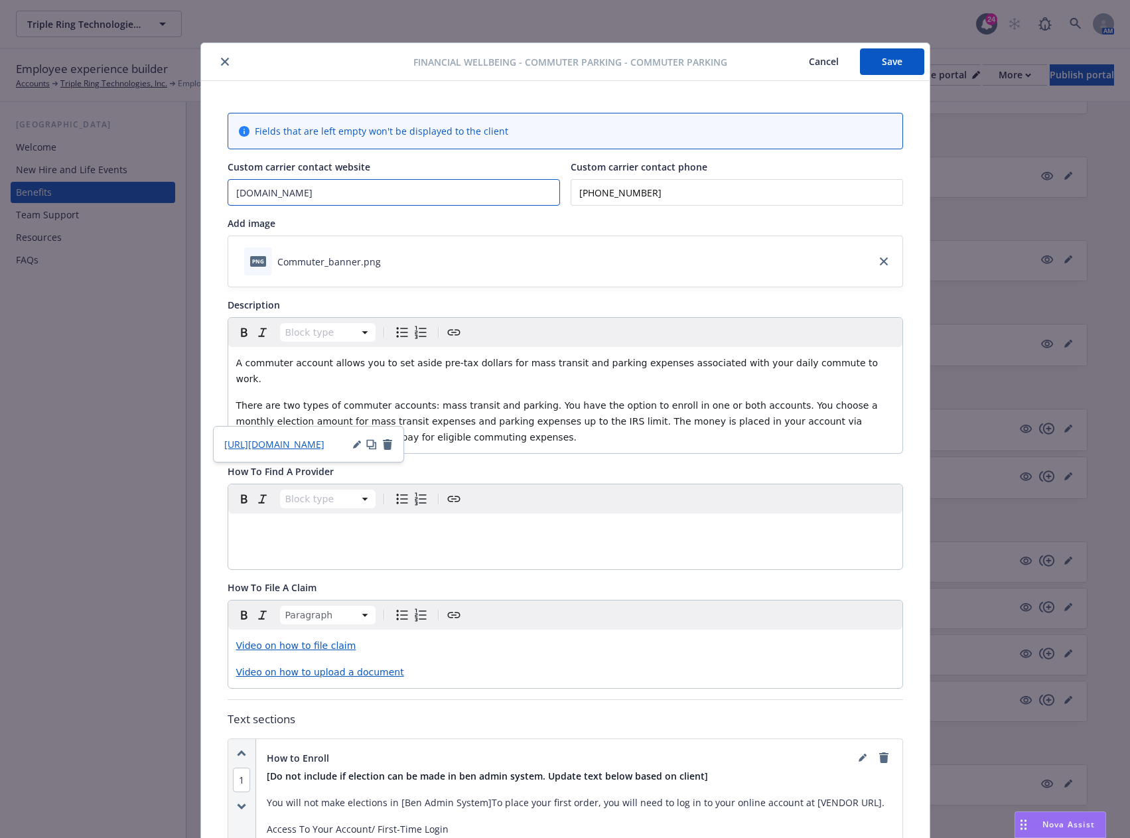
drag, startPoint x: 373, startPoint y: 192, endPoint x: 165, endPoint y: 179, distance: 208.7
click at [165, 179] on div "Financial Wellbeing - Commuter Parking - Commuter Parking Cancel Save Fields th…" at bounding box center [565, 419] width 1130 height 838
paste input "https://www.healthsafe-id.com/rt/login/secure_optumfinancial/en"
type input "https://www.healthsafe-id.com/rt/login/secure_optumfinancial/en"
drag, startPoint x: 685, startPoint y: 186, endPoint x: 534, endPoint y: 176, distance: 151.6
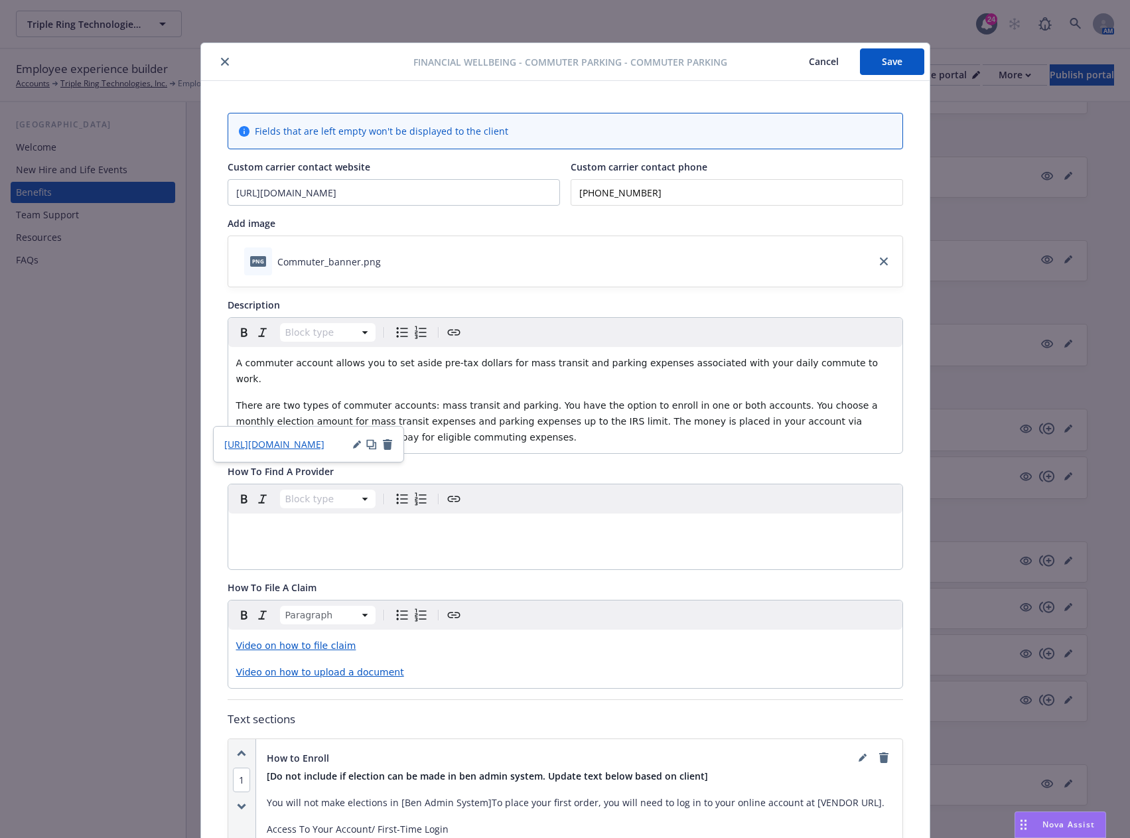
click at [534, 176] on div "Custom carrier contact website https://www.healthsafe-id.com/rt/login/secure_op…" at bounding box center [565, 183] width 675 height 46
type input "(877) 292-4040"
click at [882, 63] on button "Save" at bounding box center [892, 61] width 64 height 27
click at [221, 58] on icon "close" at bounding box center [225, 62] width 8 height 8
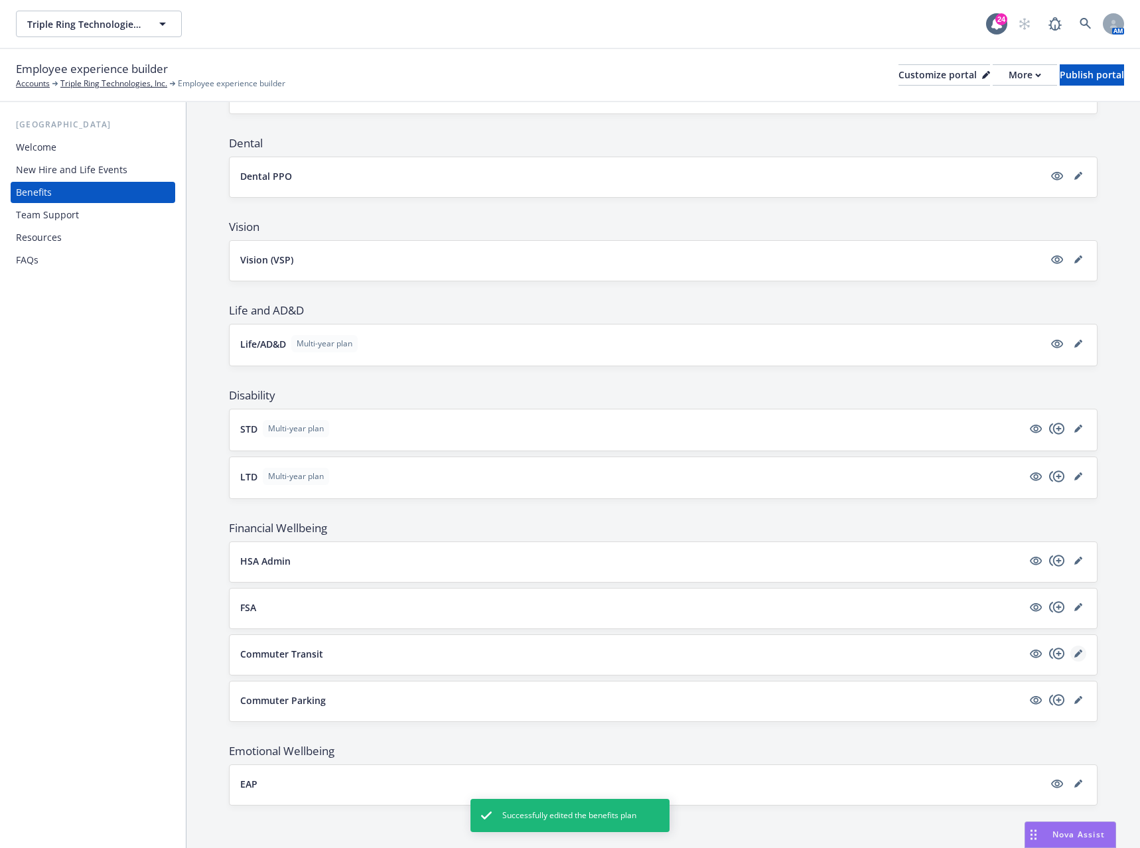
click at [1074, 651] on icon "editPencil" at bounding box center [1078, 654] width 8 height 8
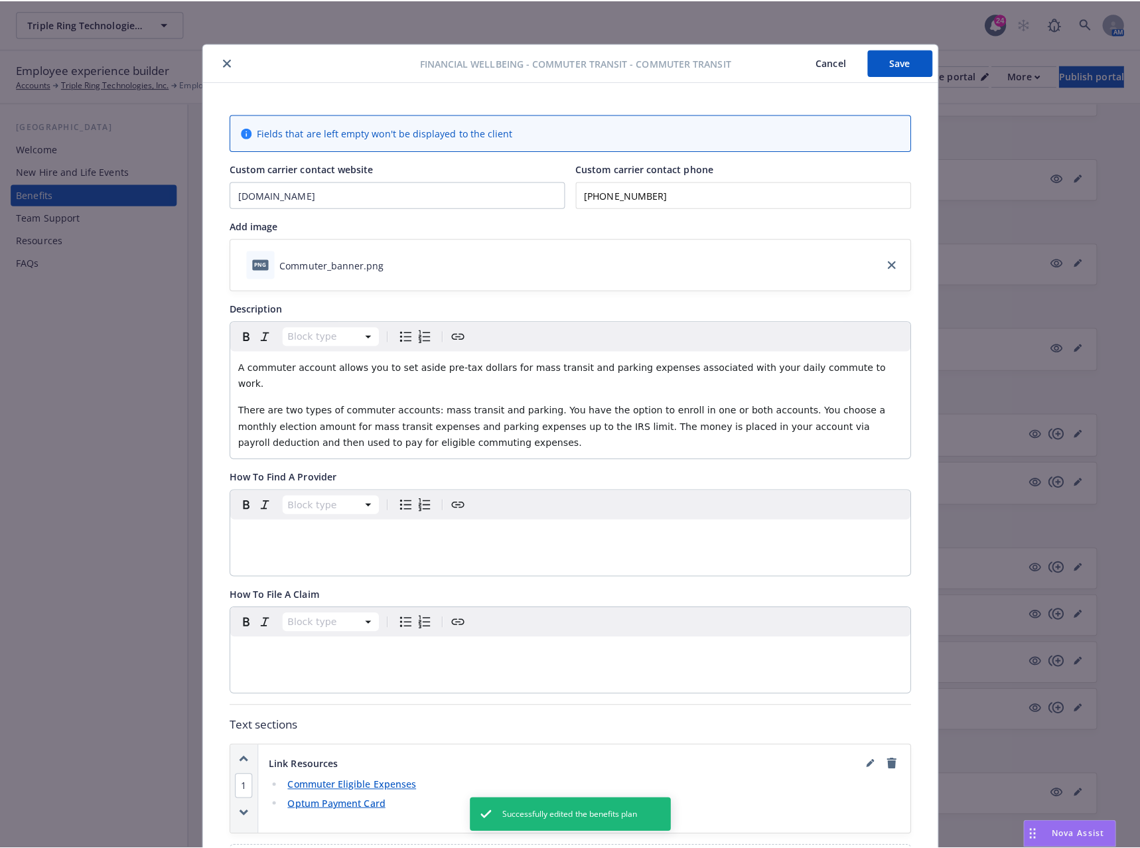
scroll to position [40, 0]
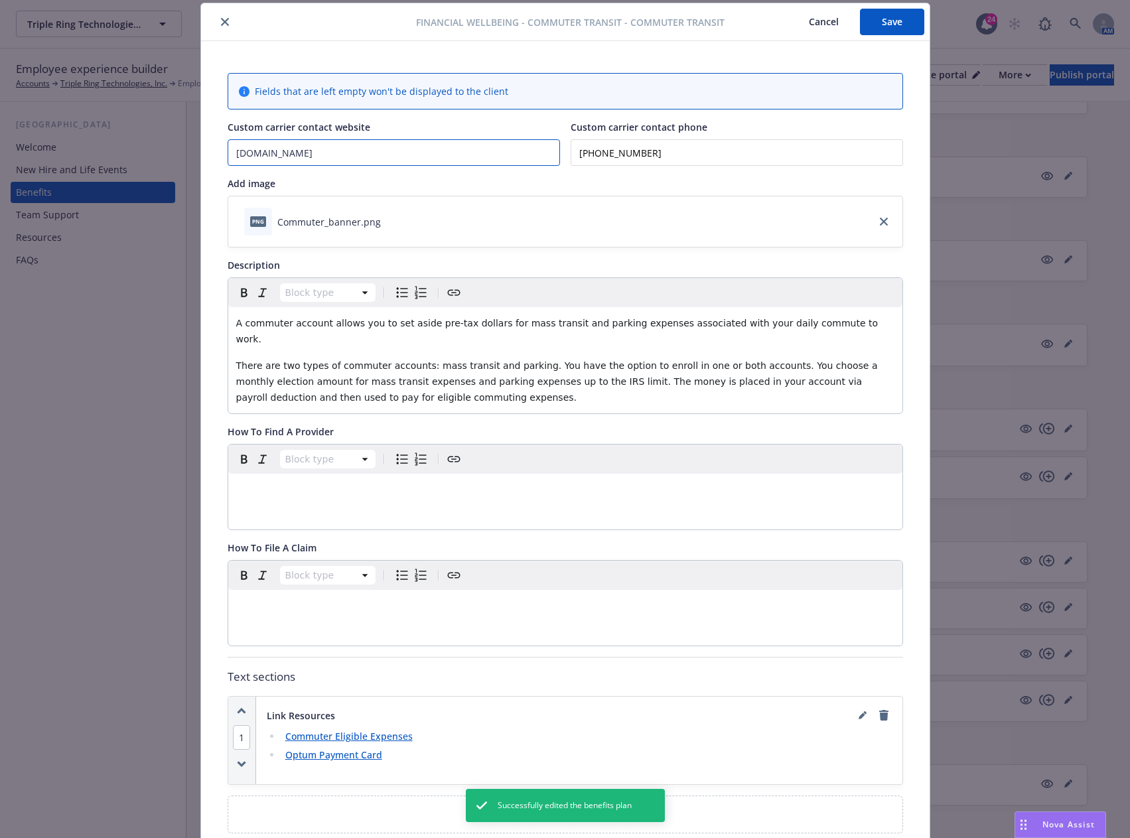
drag, startPoint x: 371, startPoint y: 157, endPoint x: 163, endPoint y: 134, distance: 209.6
click at [163, 134] on div "Financial Wellbeing - Commuter Transit - Commuter Transit Cancel Save Fields th…" at bounding box center [565, 419] width 1130 height 838
paste input "https://www.healthsafe-id.com/rt/login/secure_optumfinancial/en"
type input "https://www.healthsafe-id.com/rt/login/secure_optumfinancial/en"
drag, startPoint x: 675, startPoint y: 155, endPoint x: 554, endPoint y: 146, distance: 121.1
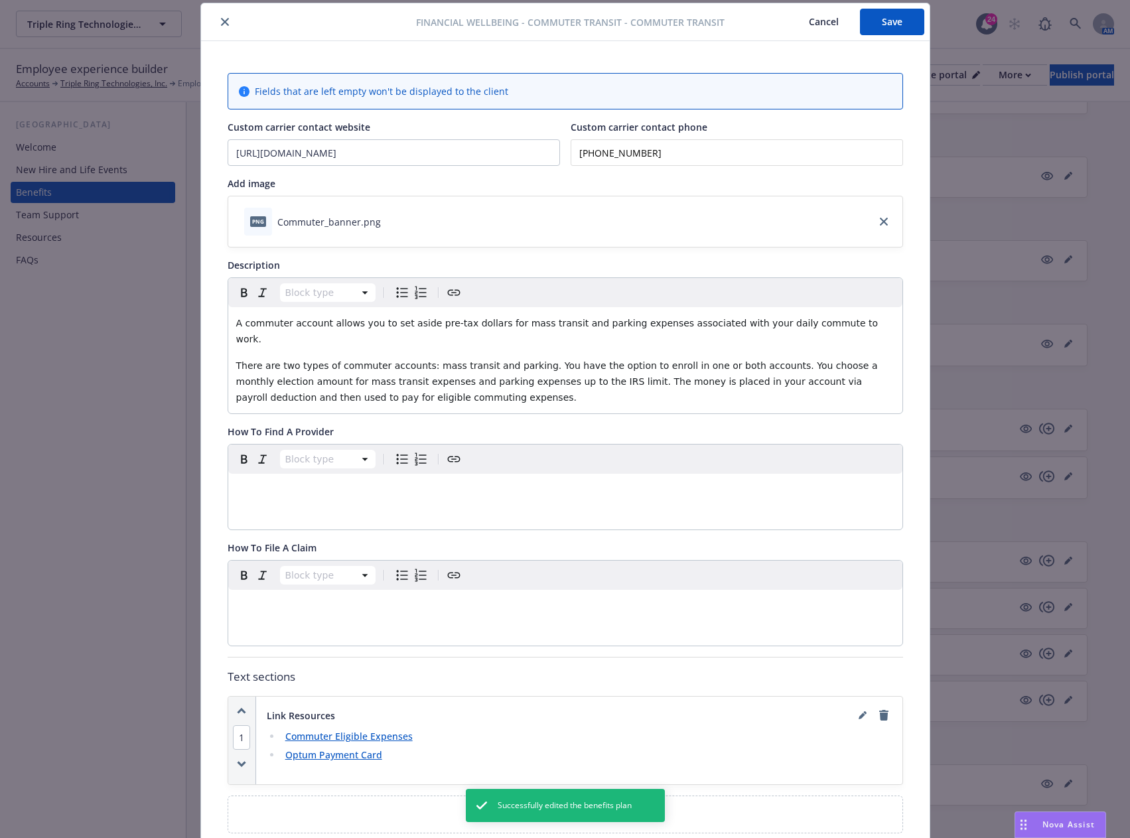
click at [554, 143] on div "Custom carrier contact website https://www.healthsafe-id.com/rt/login/secure_op…" at bounding box center [565, 143] width 675 height 46
type input "(877) 292-4040"
click at [882, 21] on button "Save" at bounding box center [892, 22] width 64 height 27
click at [221, 20] on icon "close" at bounding box center [225, 22] width 8 height 8
